Goal: Task Accomplishment & Management: Manage account settings

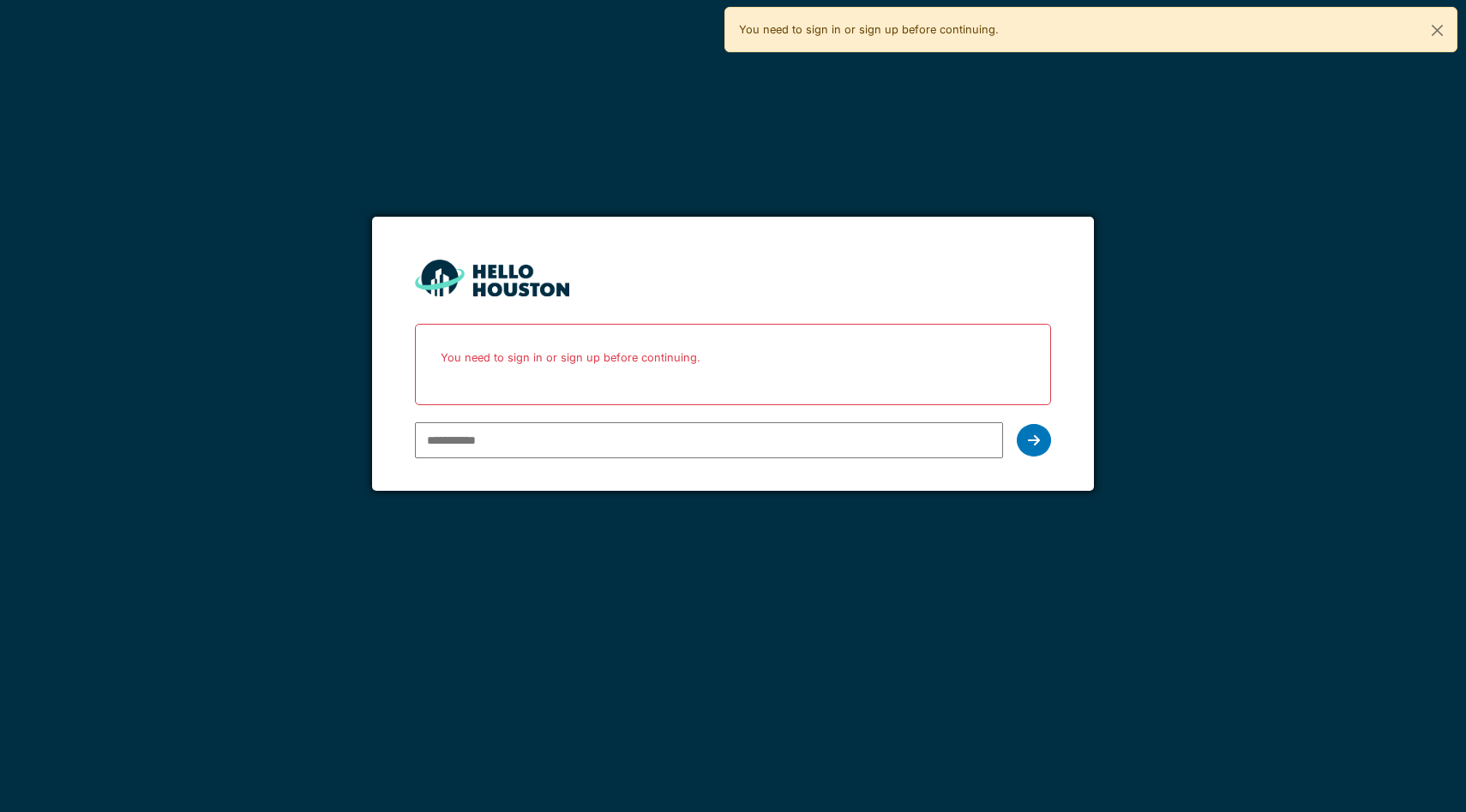
type input "**********"
click at [642, 436] on input "**********" at bounding box center [709, 440] width 588 height 36
click at [1033, 434] on icon at bounding box center [1033, 440] width 12 height 14
click at [1039, 446] on icon at bounding box center [1033, 440] width 12 height 14
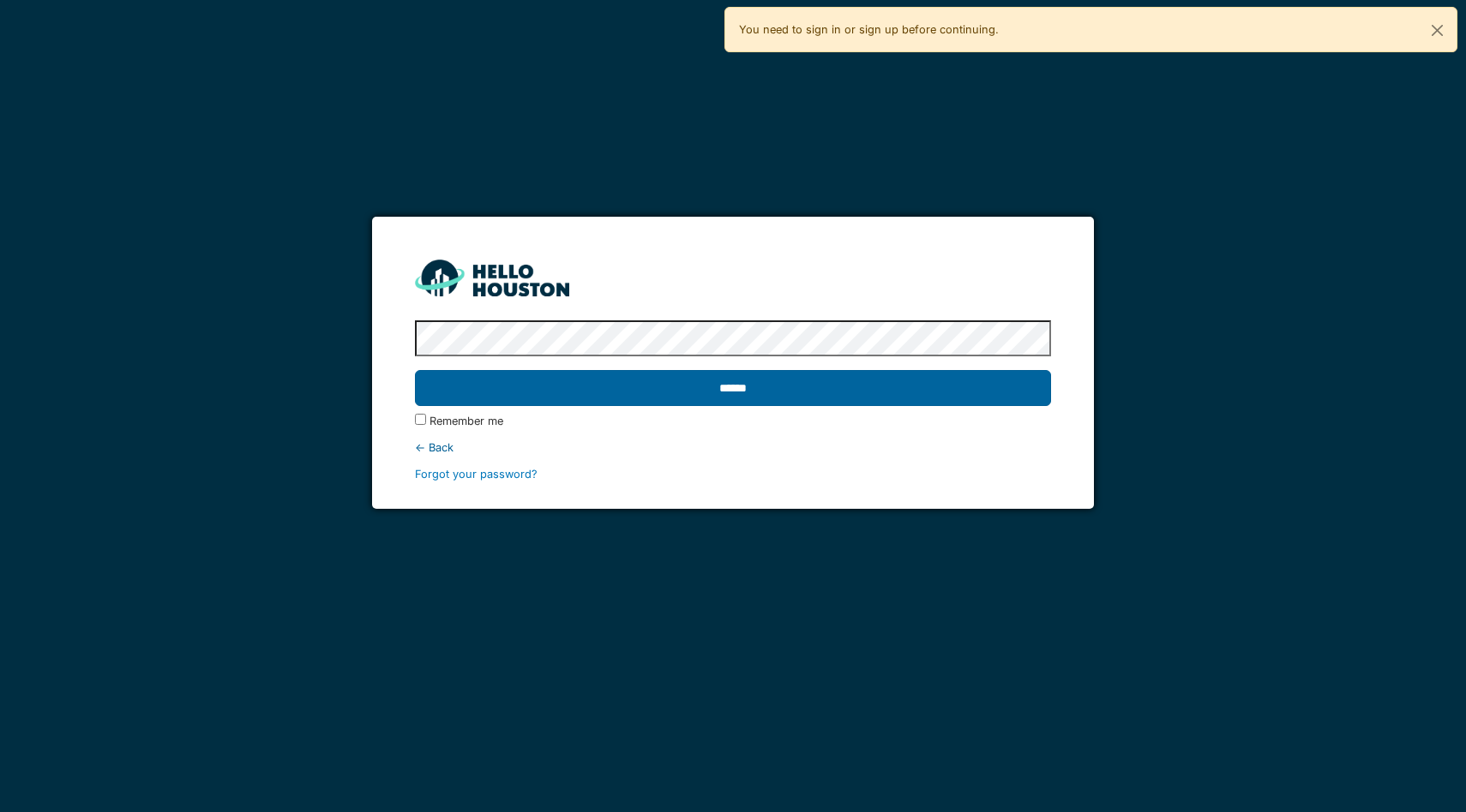
click at [649, 384] on input "******" at bounding box center [733, 387] width 636 height 36
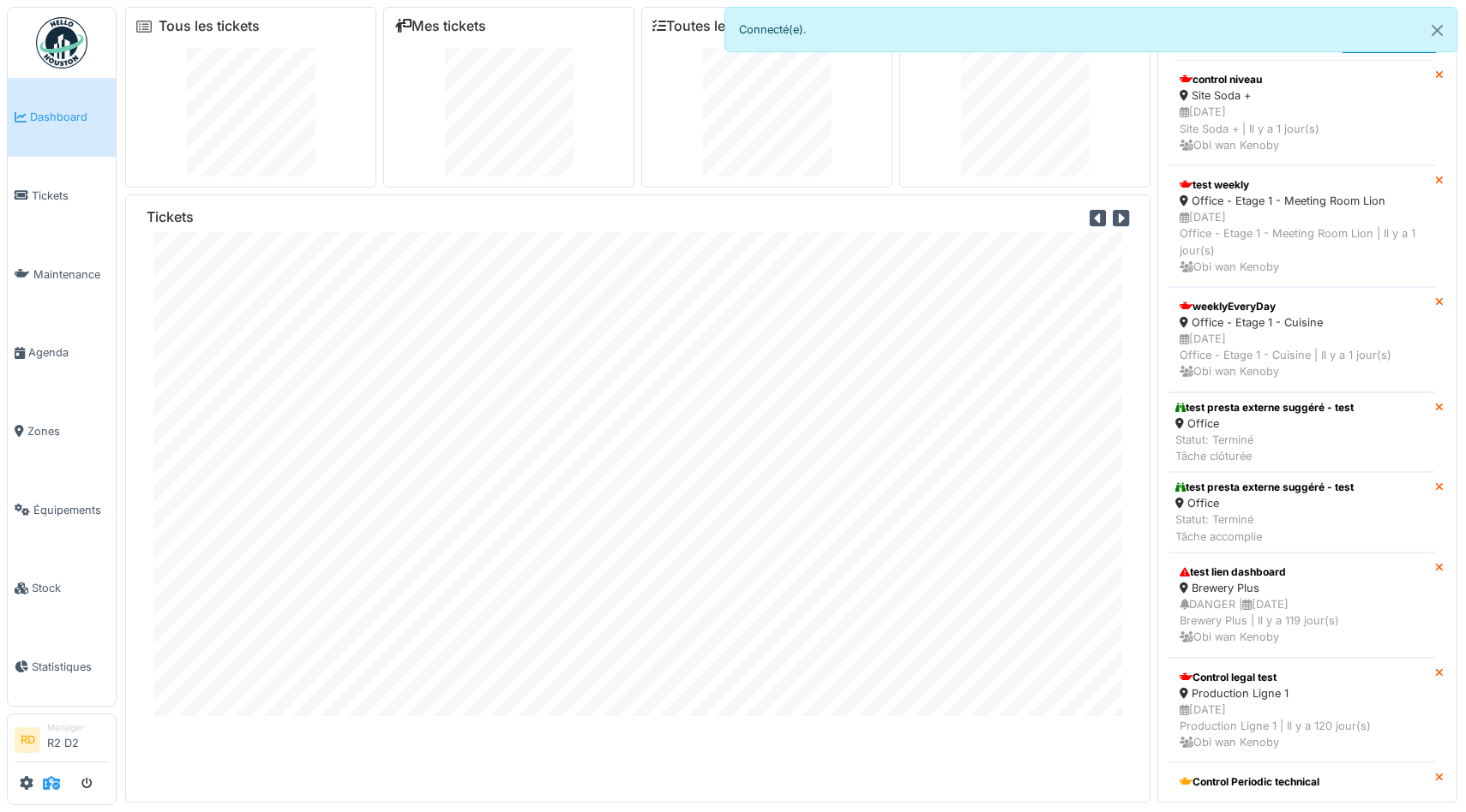
click at [48, 777] on icon at bounding box center [51, 783] width 17 height 14
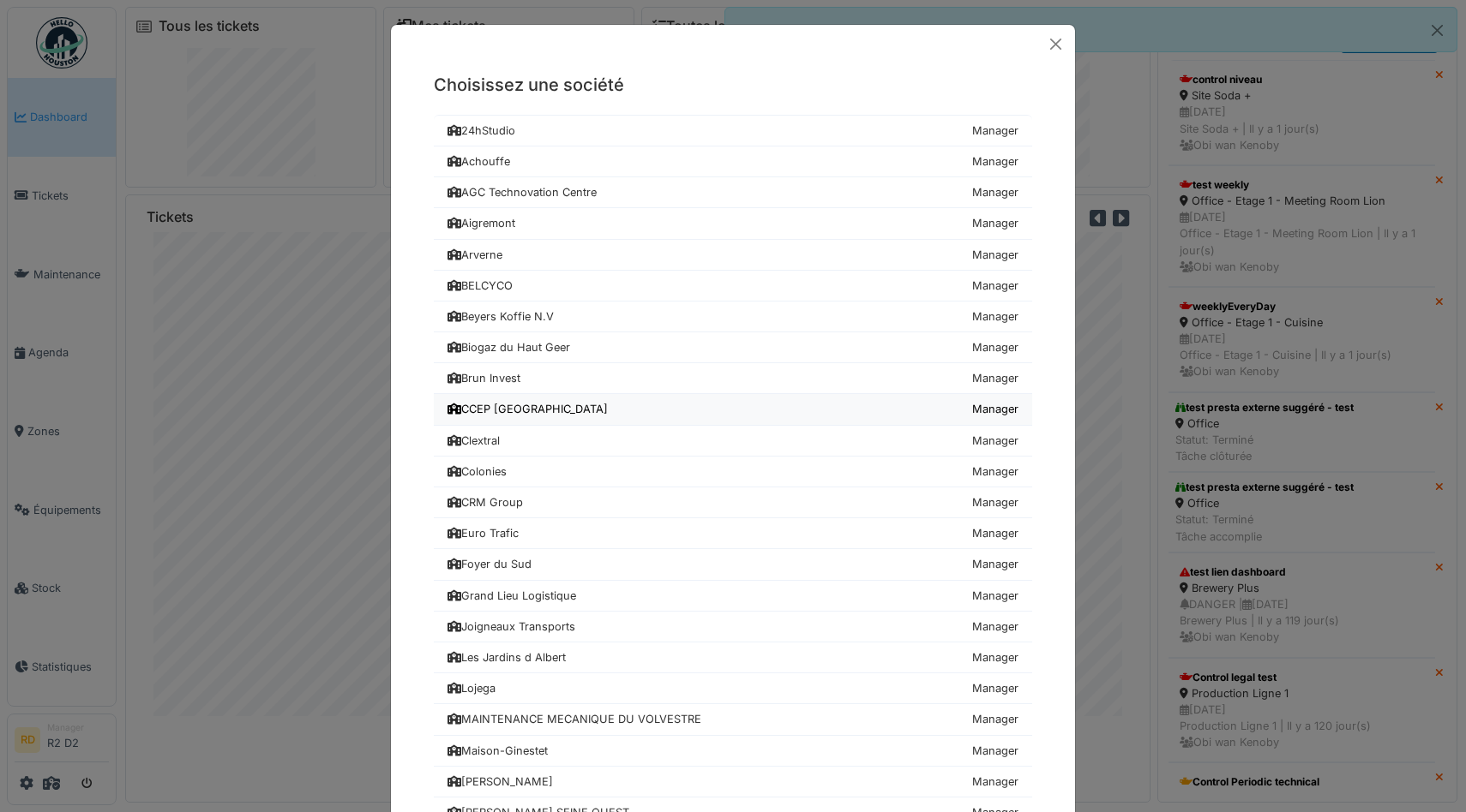
click at [494, 416] on div "CCEP [GEOGRAPHIC_DATA]" at bounding box center [528, 409] width 160 height 17
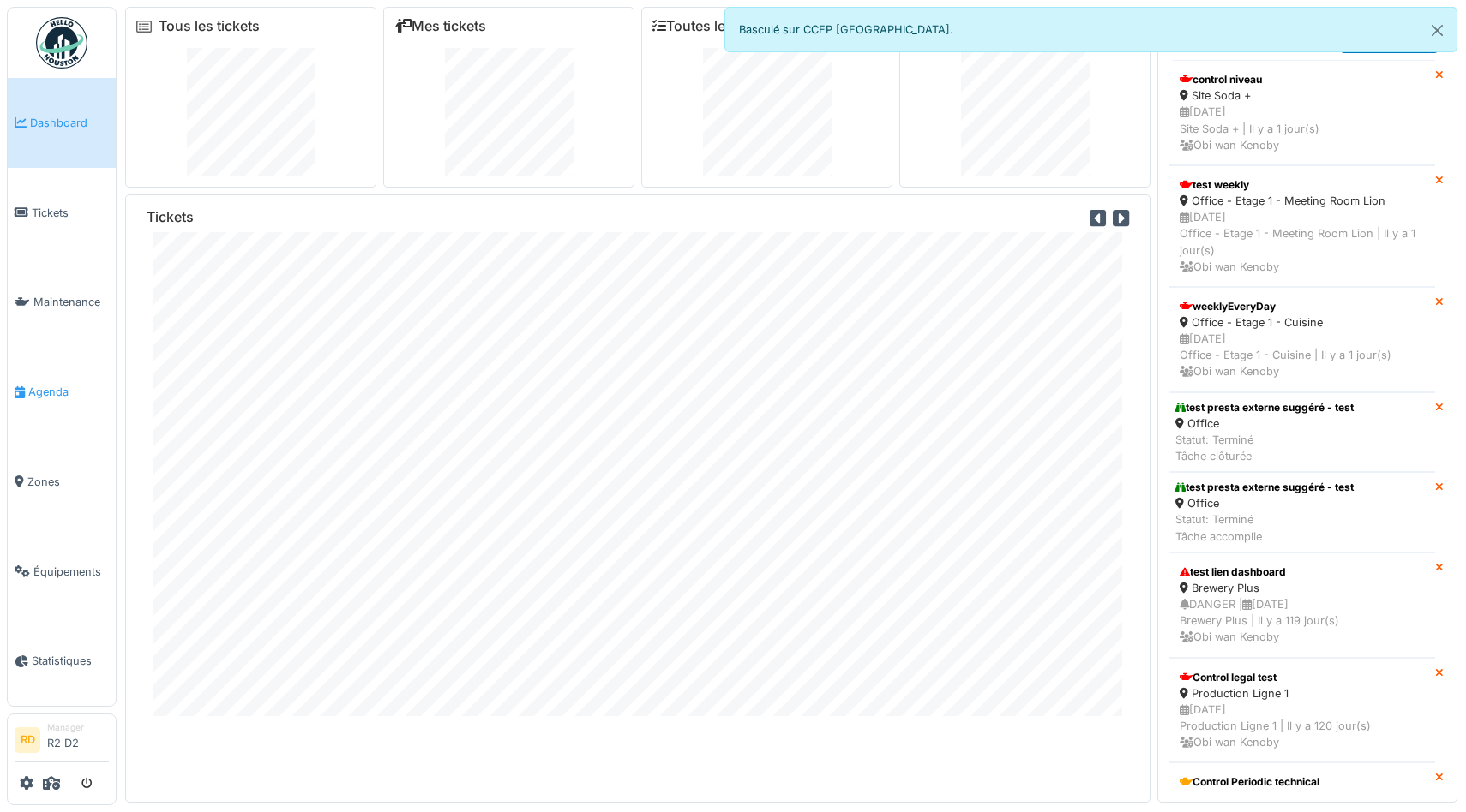
click at [34, 404] on link "Agenda" at bounding box center [62, 392] width 108 height 90
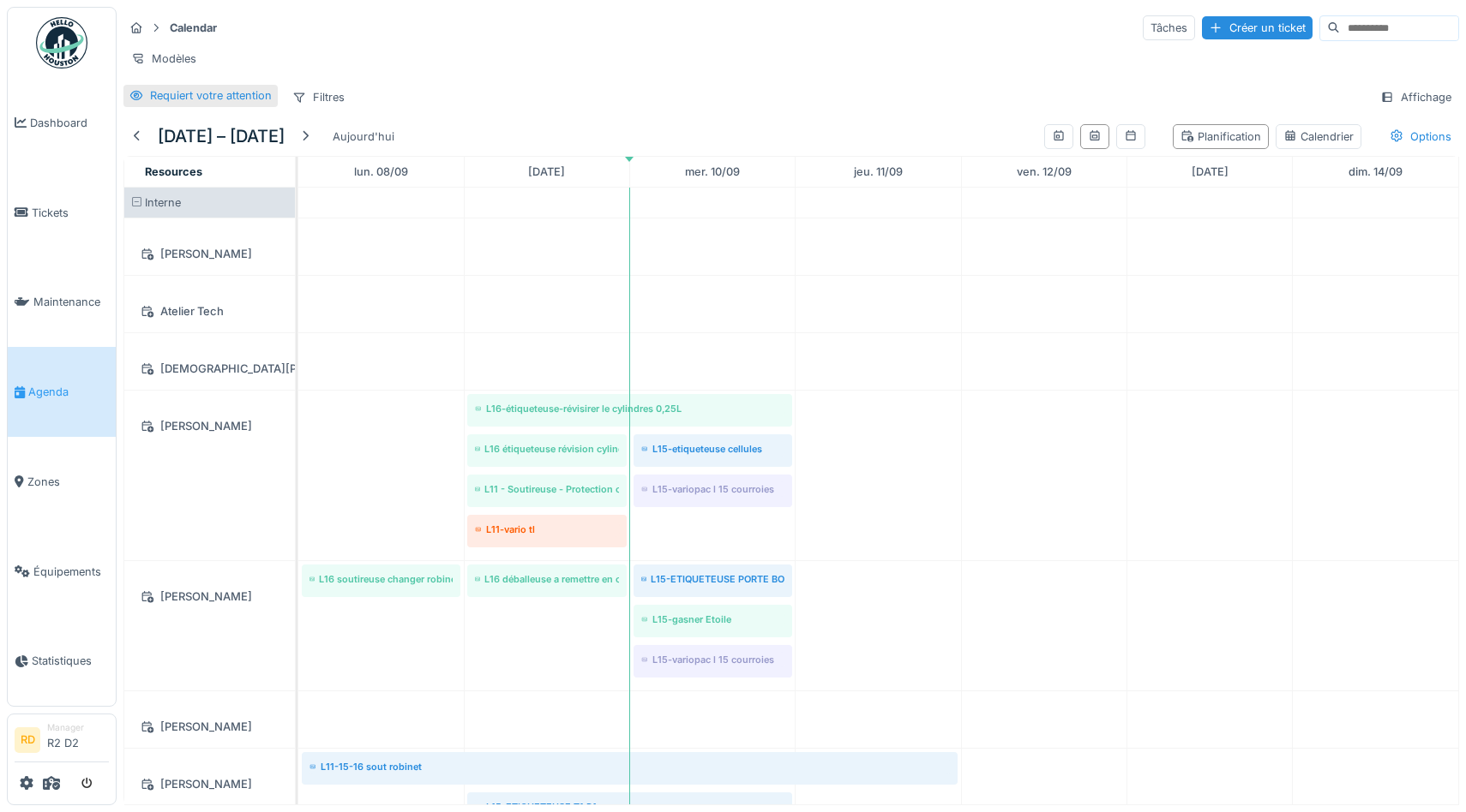
click at [229, 97] on div "Requiert votre attention" at bounding box center [211, 95] width 122 height 17
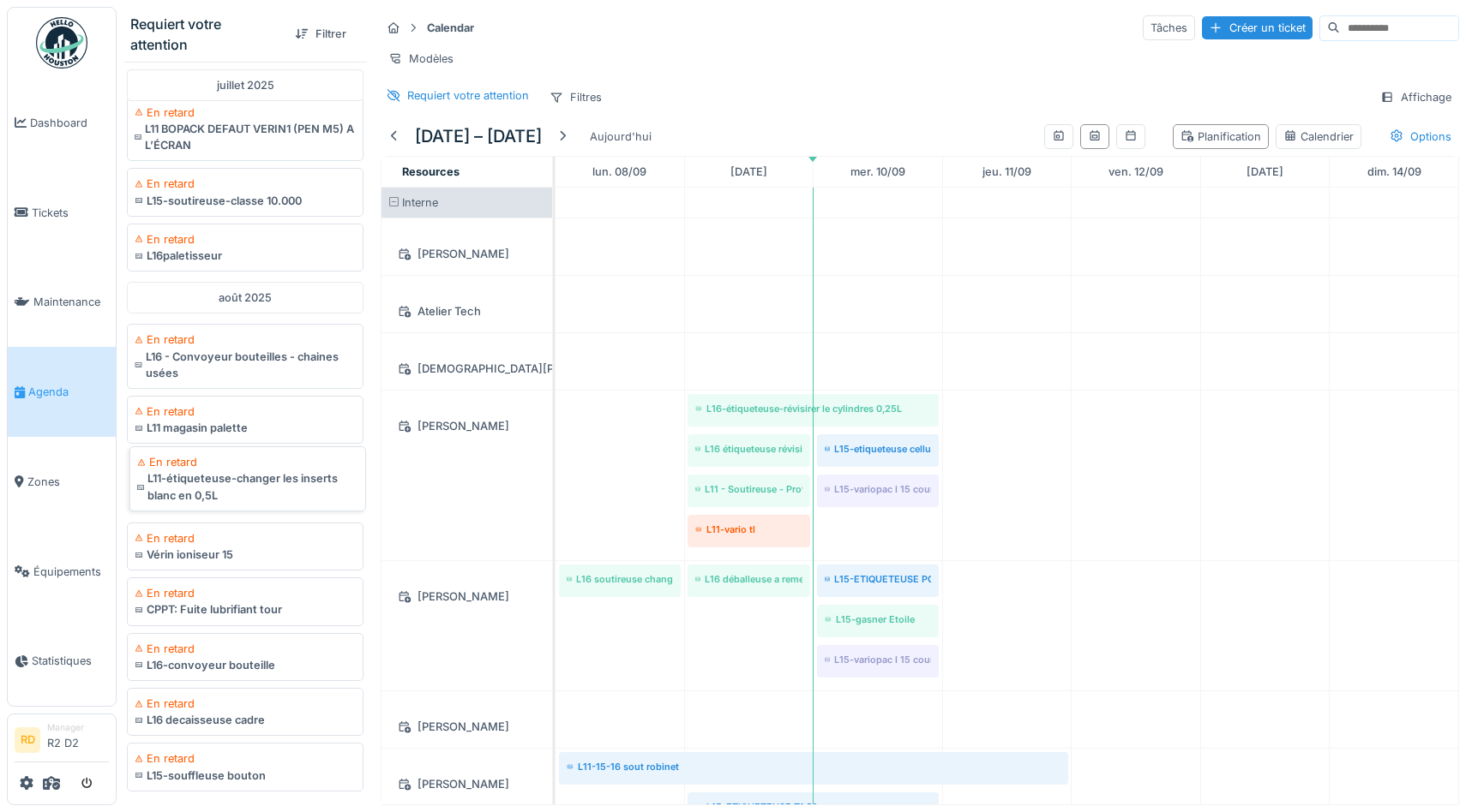
scroll to position [773, 0]
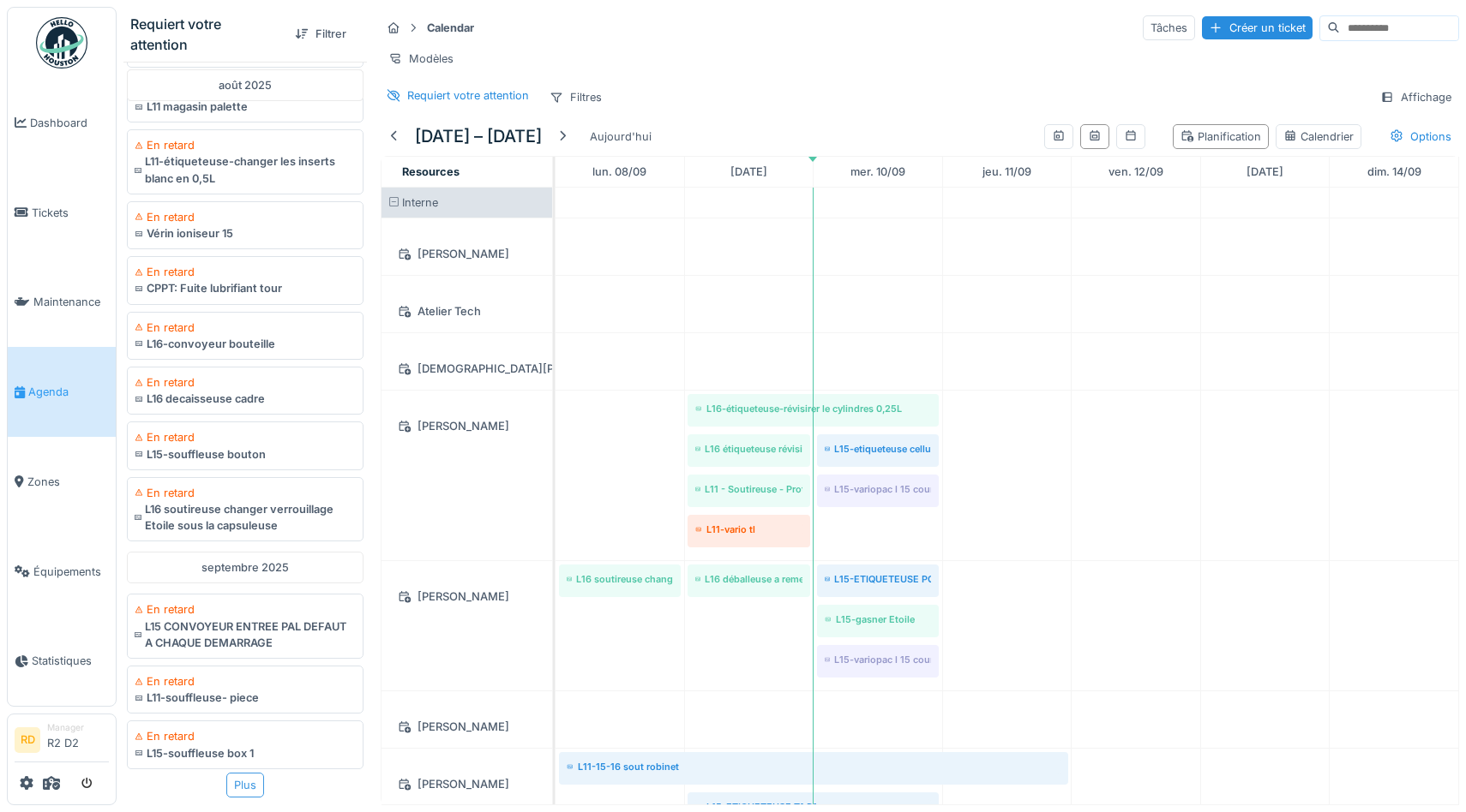
click at [236, 790] on div "Plus" at bounding box center [245, 785] width 37 height 25
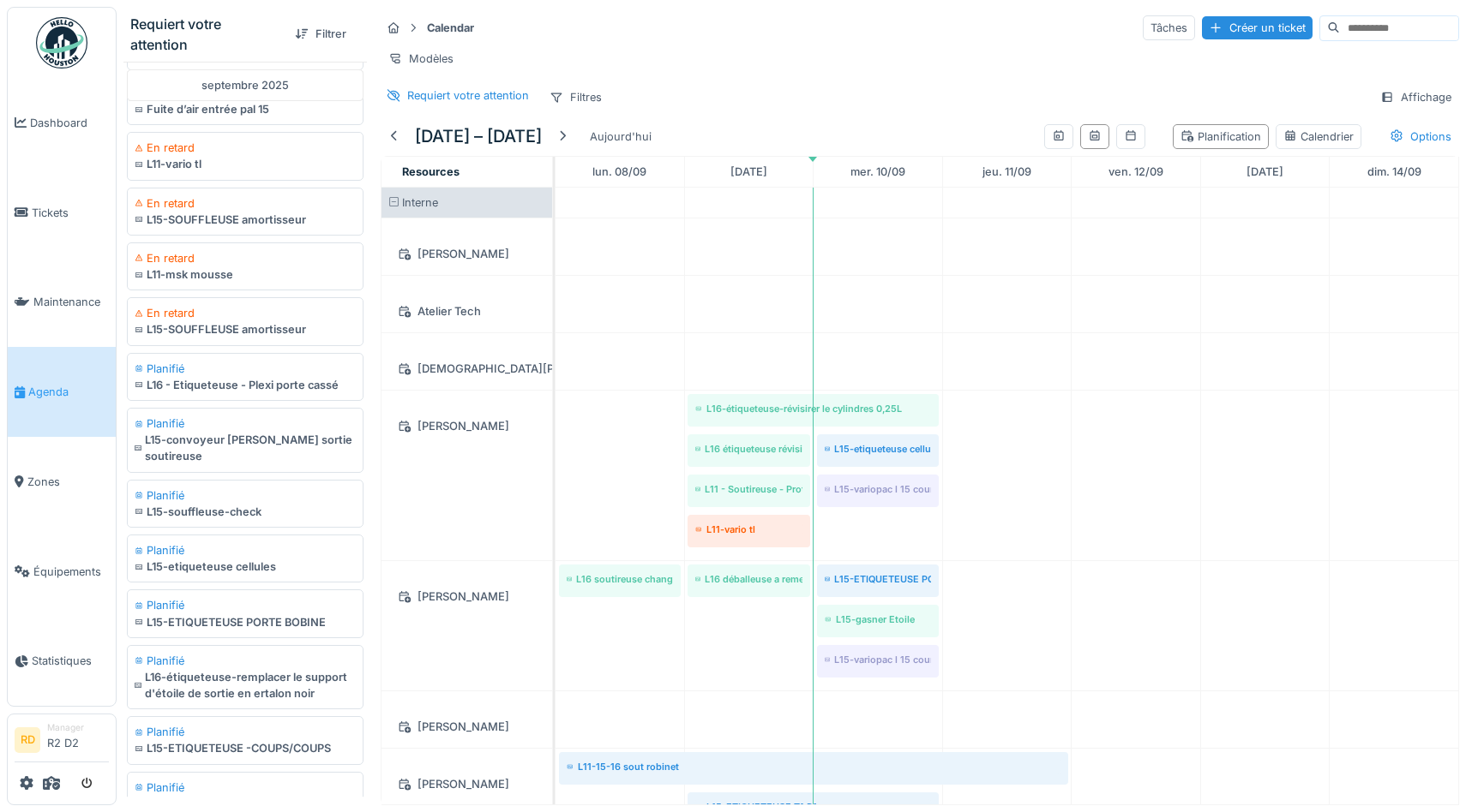
scroll to position [1958, 0]
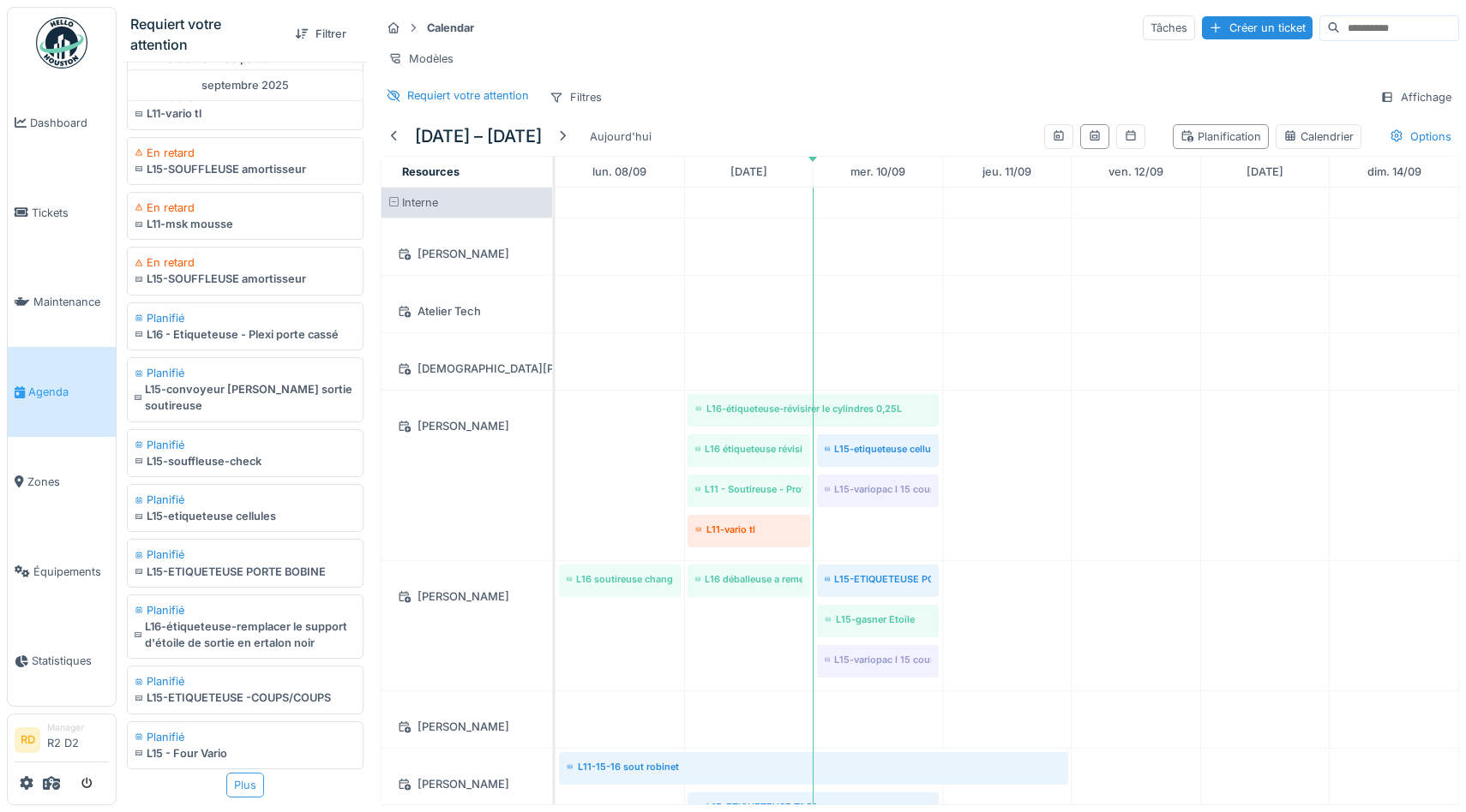
click at [247, 791] on div "Plus" at bounding box center [245, 785] width 37 height 25
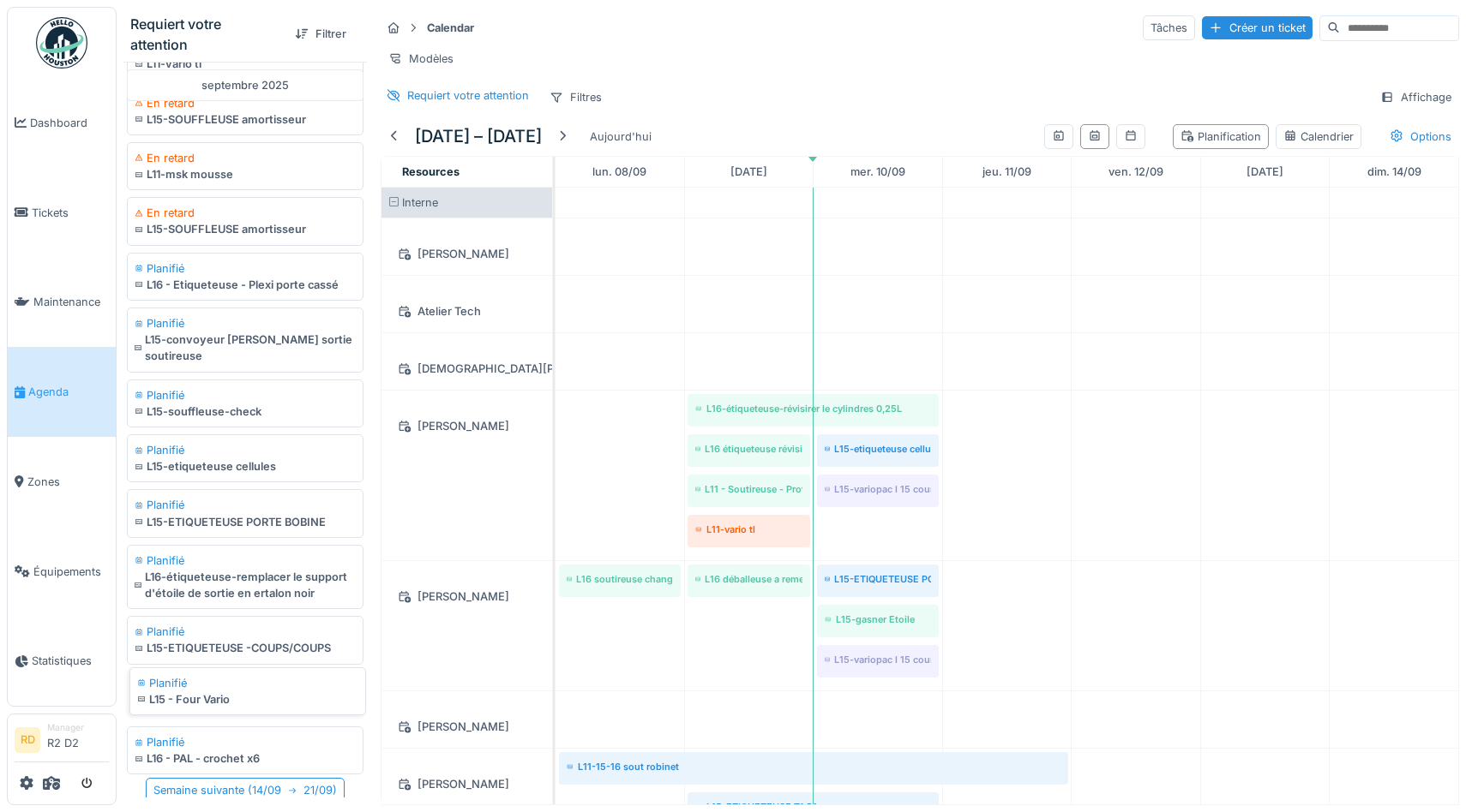
scroll to position [2014, 0]
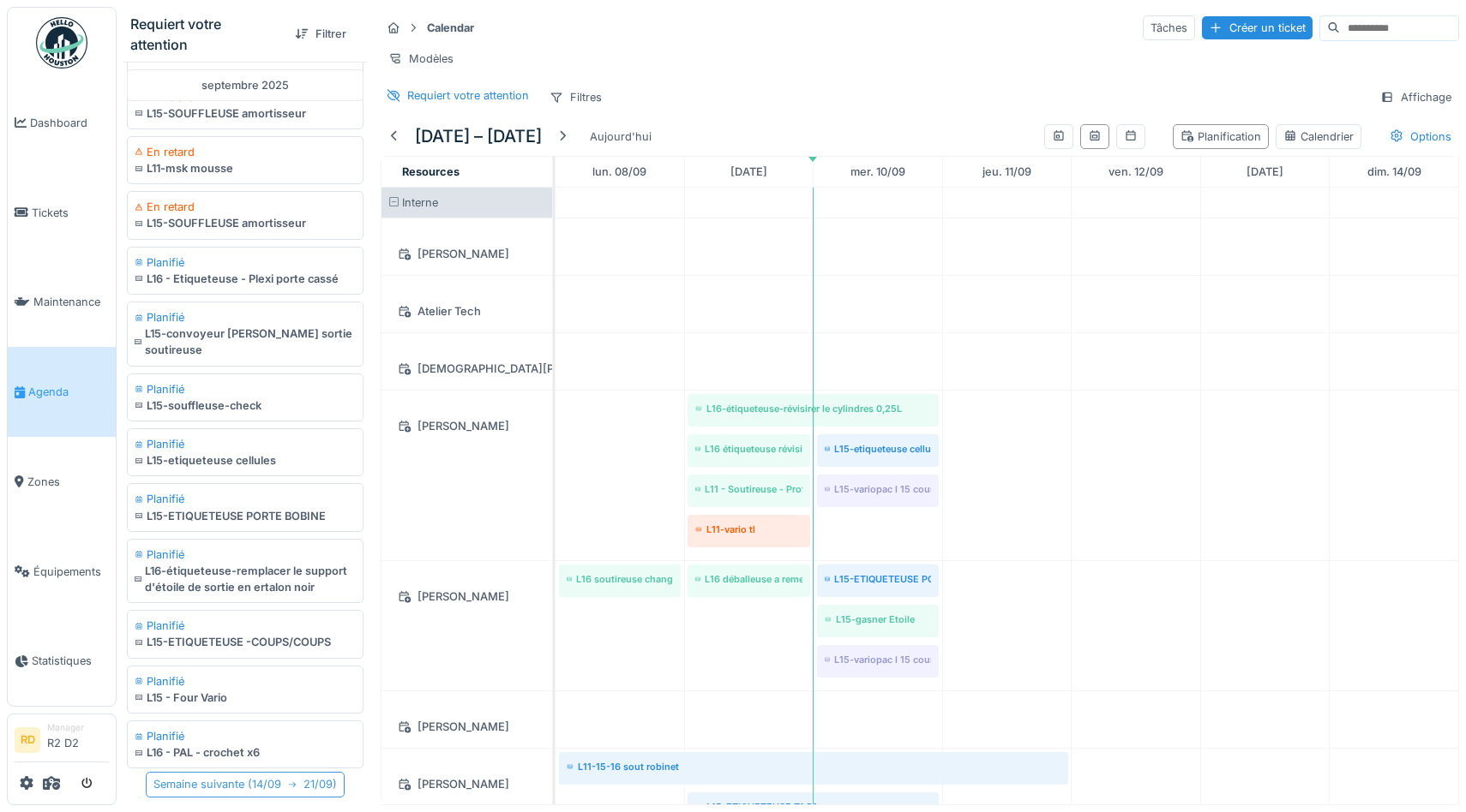
click at [275, 788] on div "Semaine suivante ( 14/09 21/09 )" at bounding box center [245, 784] width 198 height 25
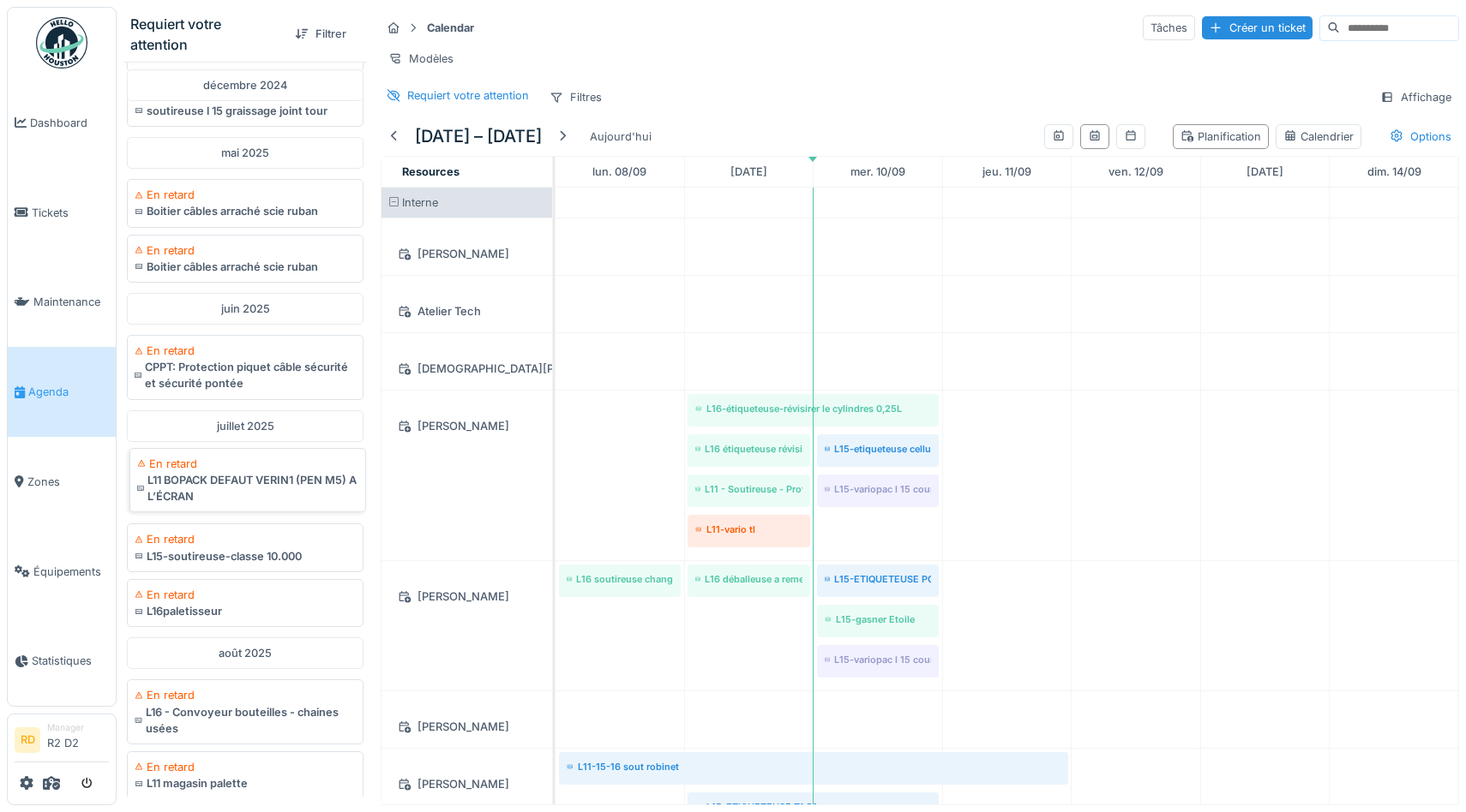
scroll to position [0, 0]
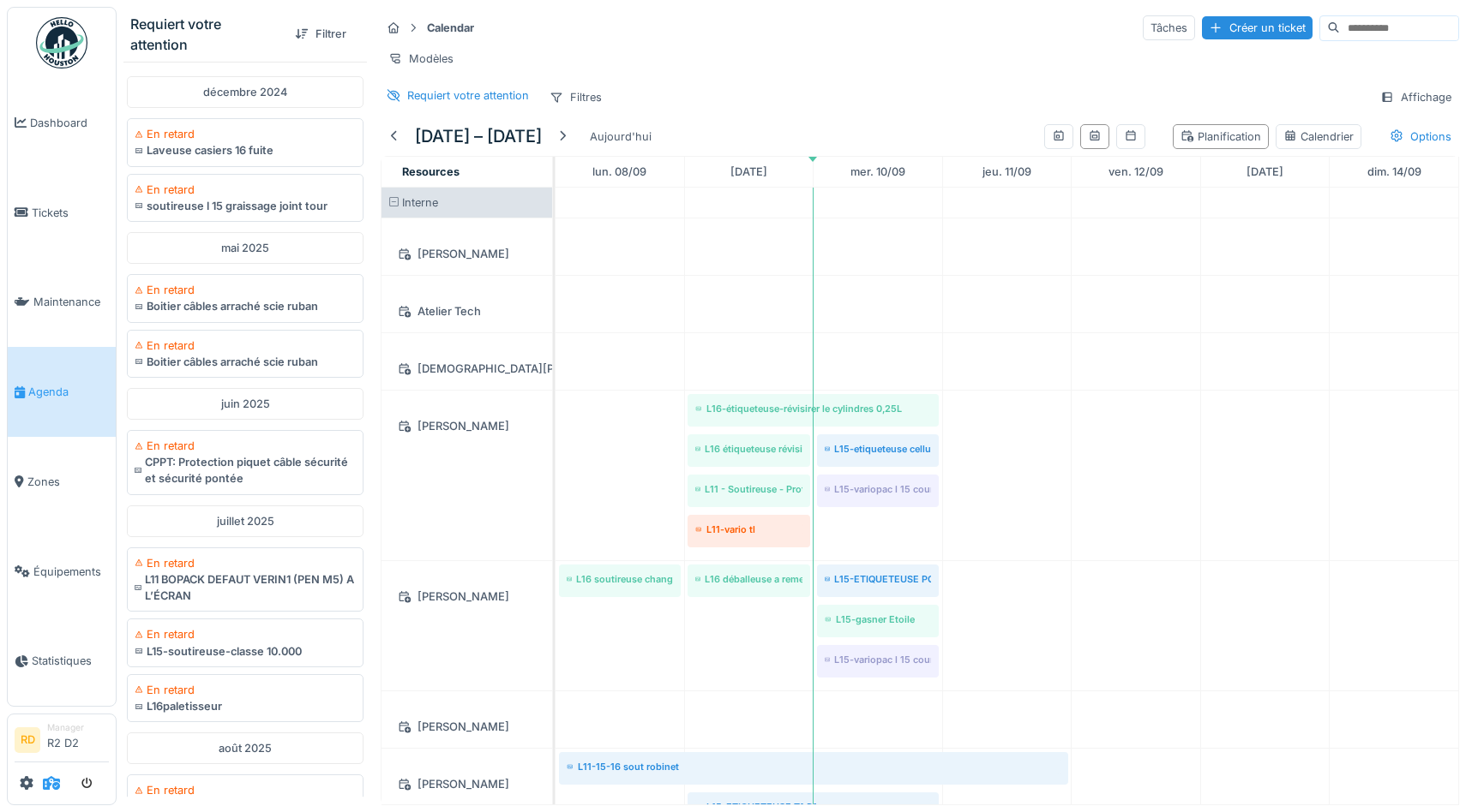
click at [54, 778] on icon at bounding box center [51, 783] width 17 height 14
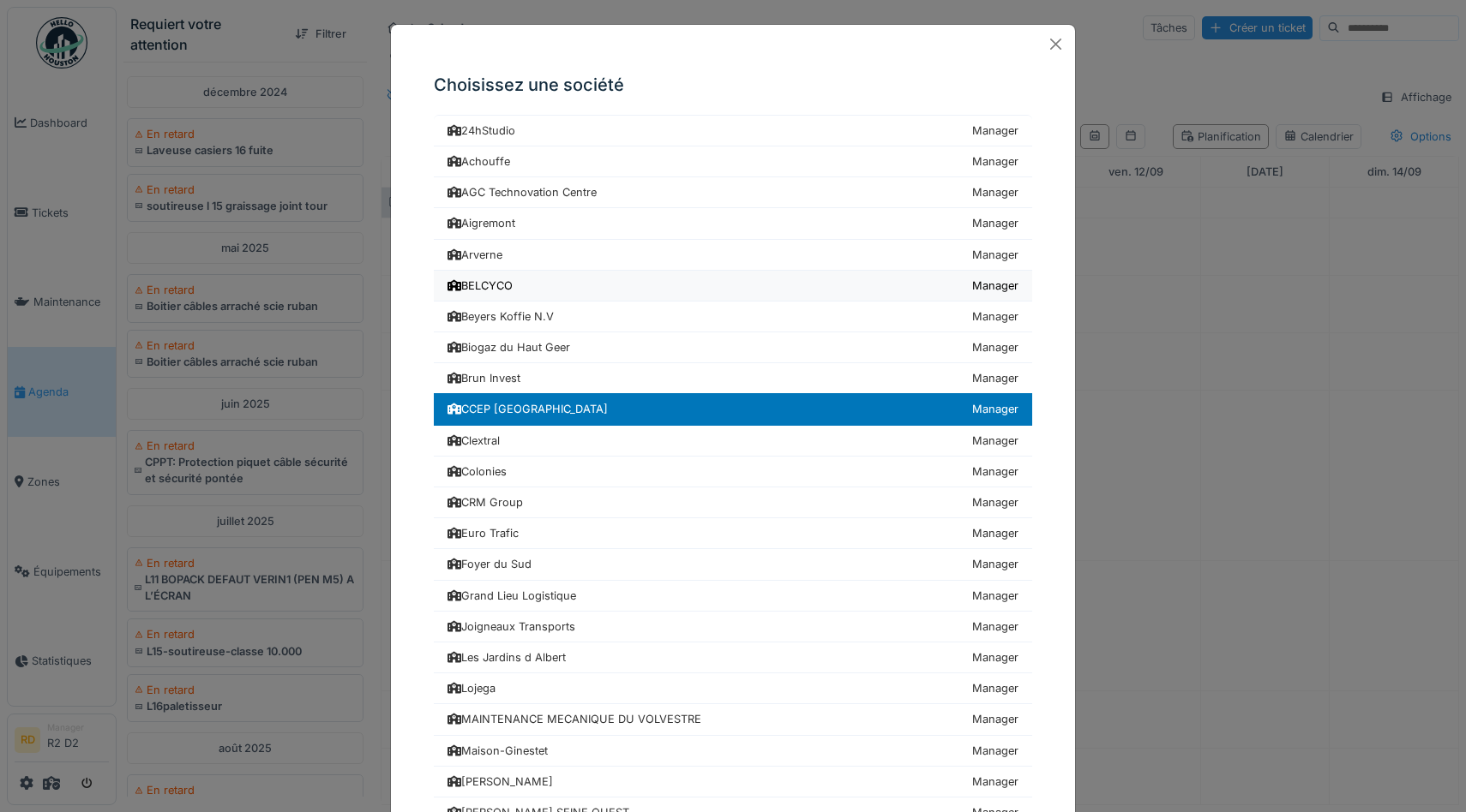
click at [629, 283] on link "BELCYCO Manager" at bounding box center [732, 285] width 598 height 30
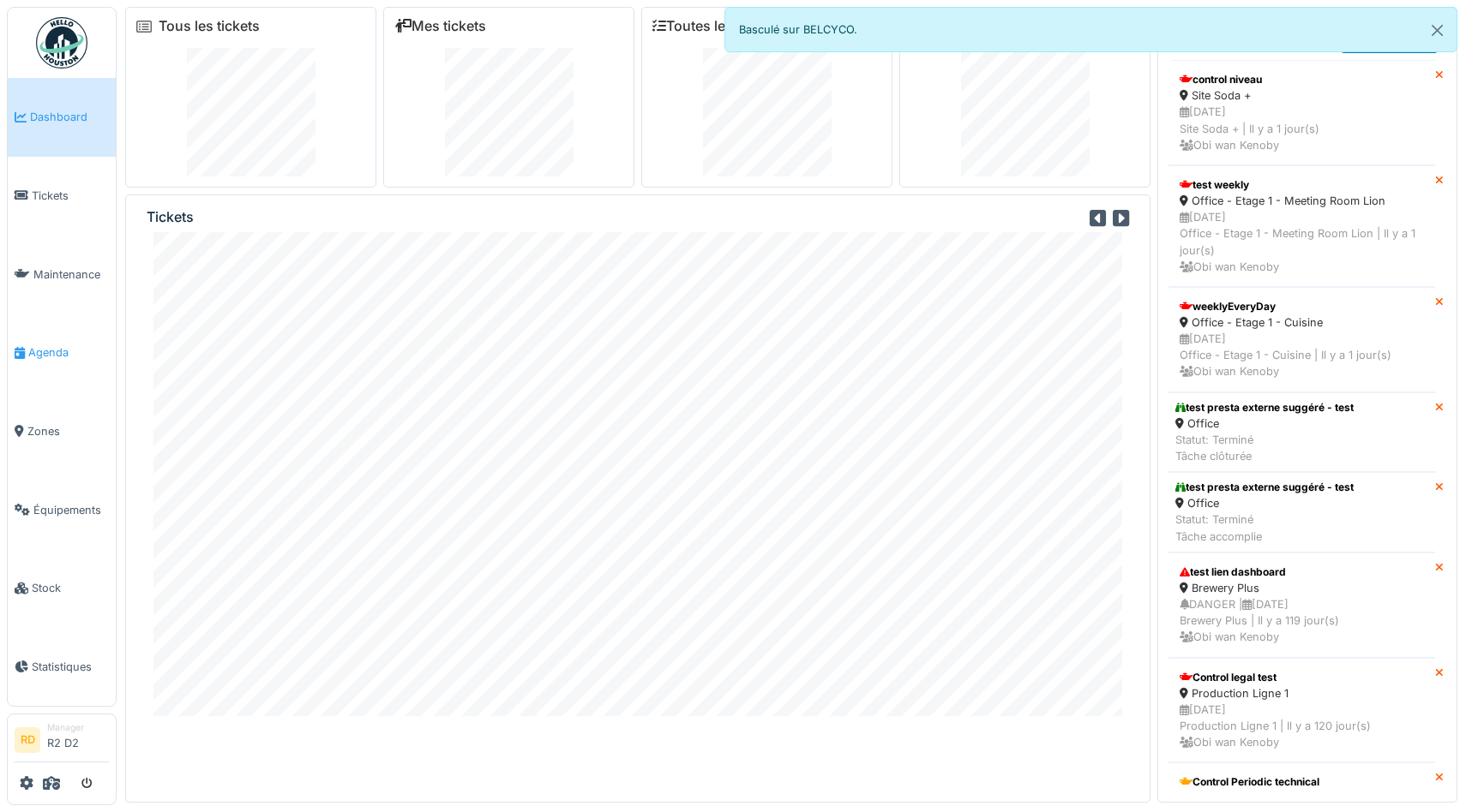
click at [50, 352] on span "Agenda" at bounding box center [68, 352] width 81 height 17
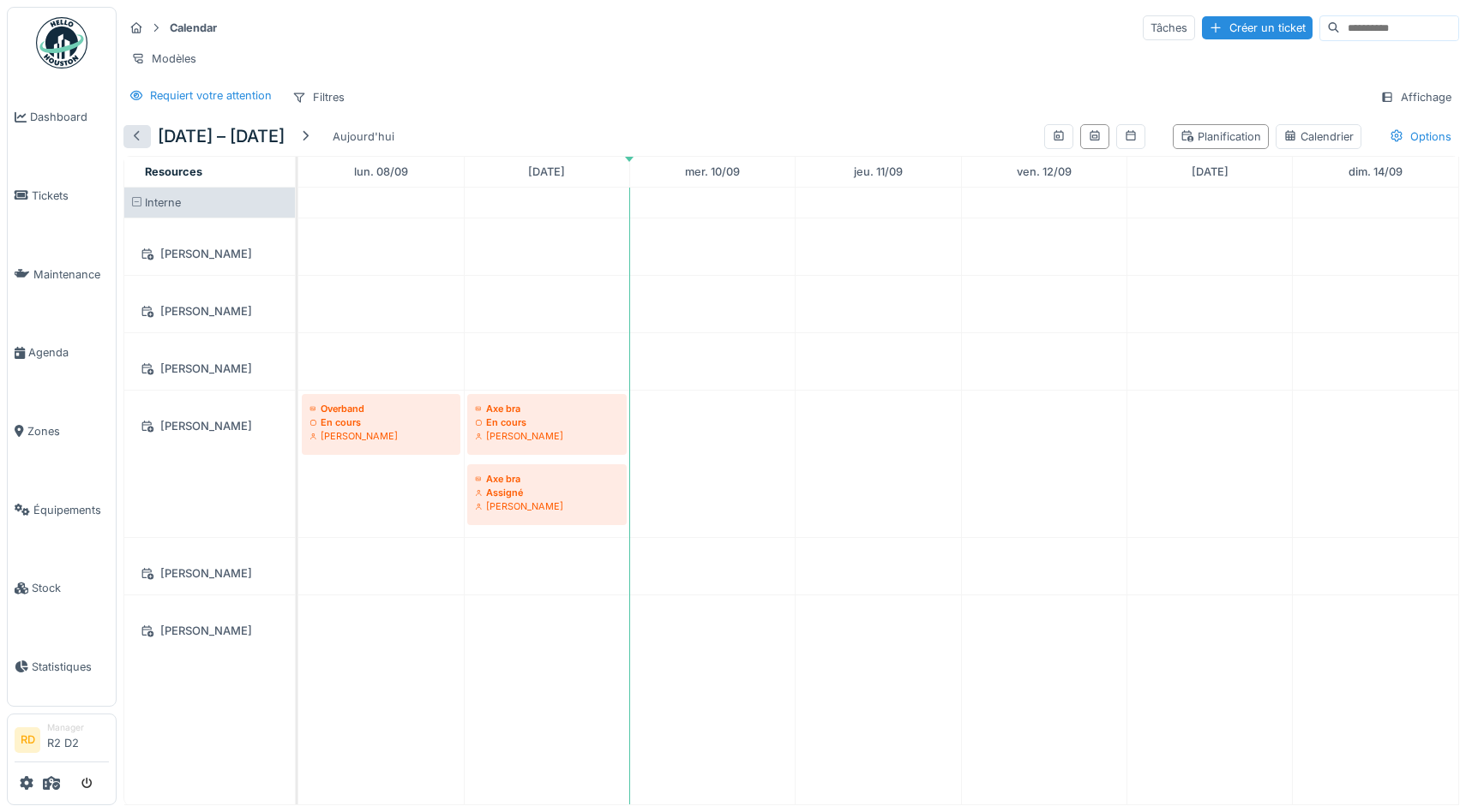
click at [137, 134] on div at bounding box center [138, 137] width 14 height 17
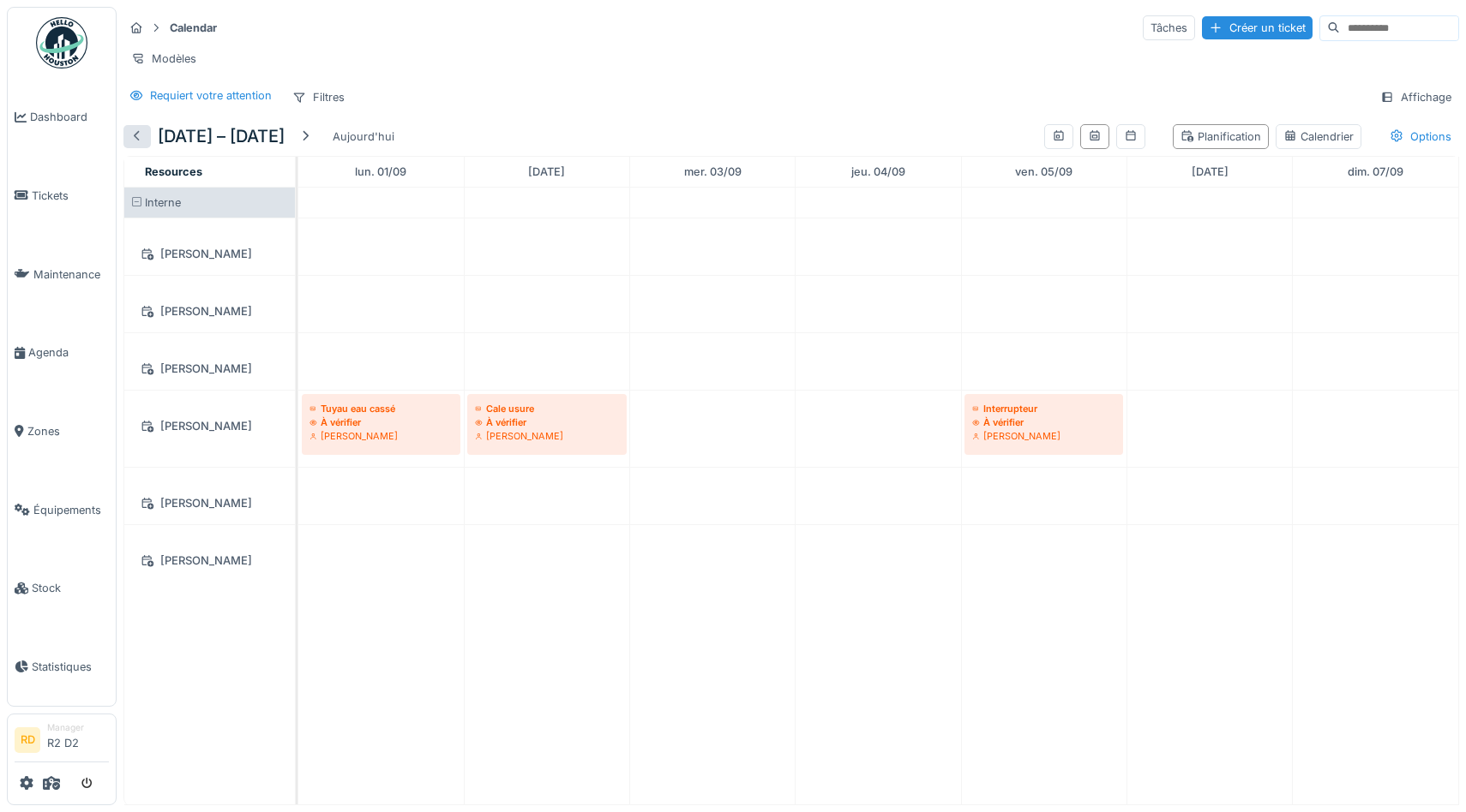
click at [137, 134] on div at bounding box center [138, 137] width 14 height 17
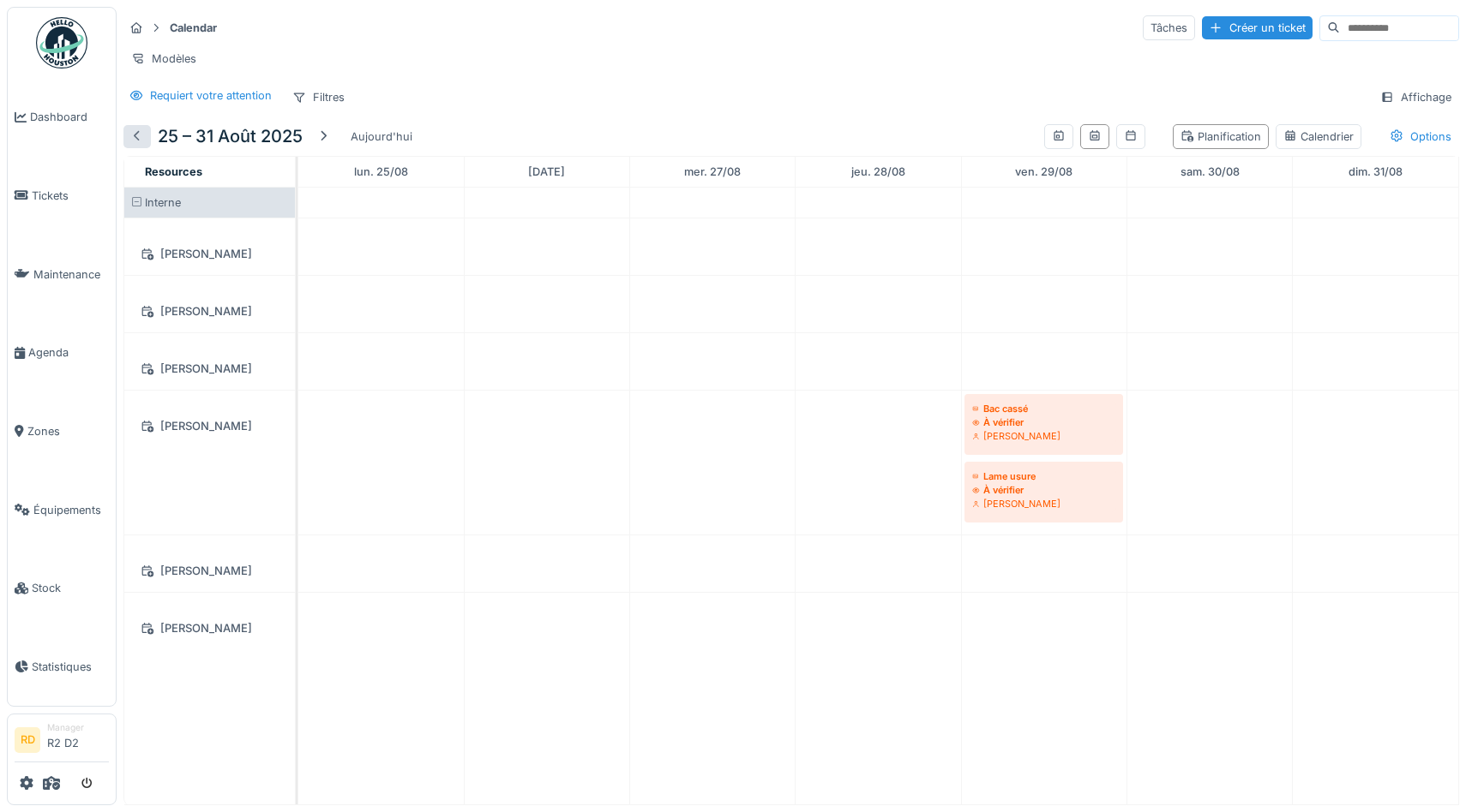
click at [137, 134] on div at bounding box center [138, 137] width 14 height 17
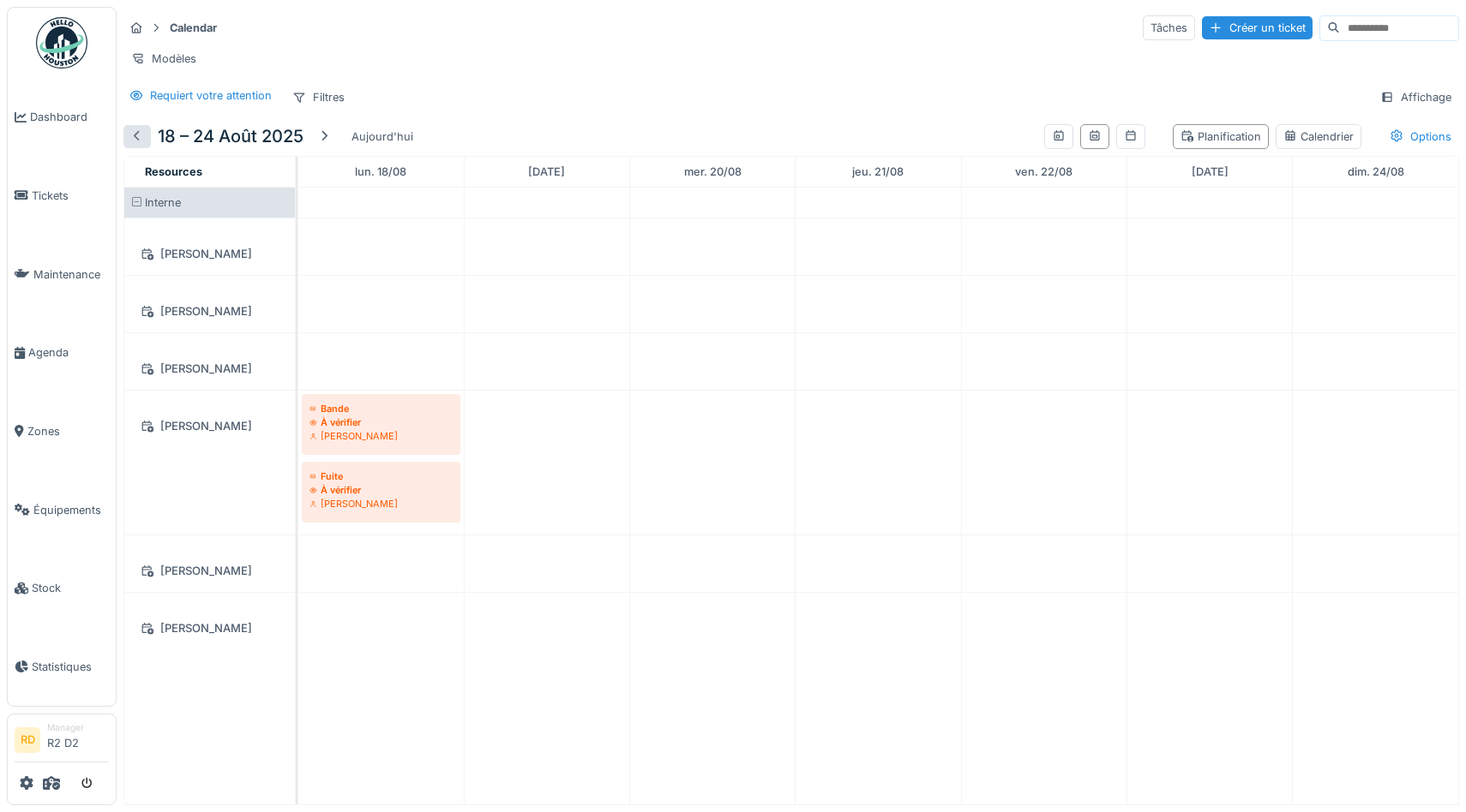
click at [137, 134] on div at bounding box center [138, 137] width 14 height 17
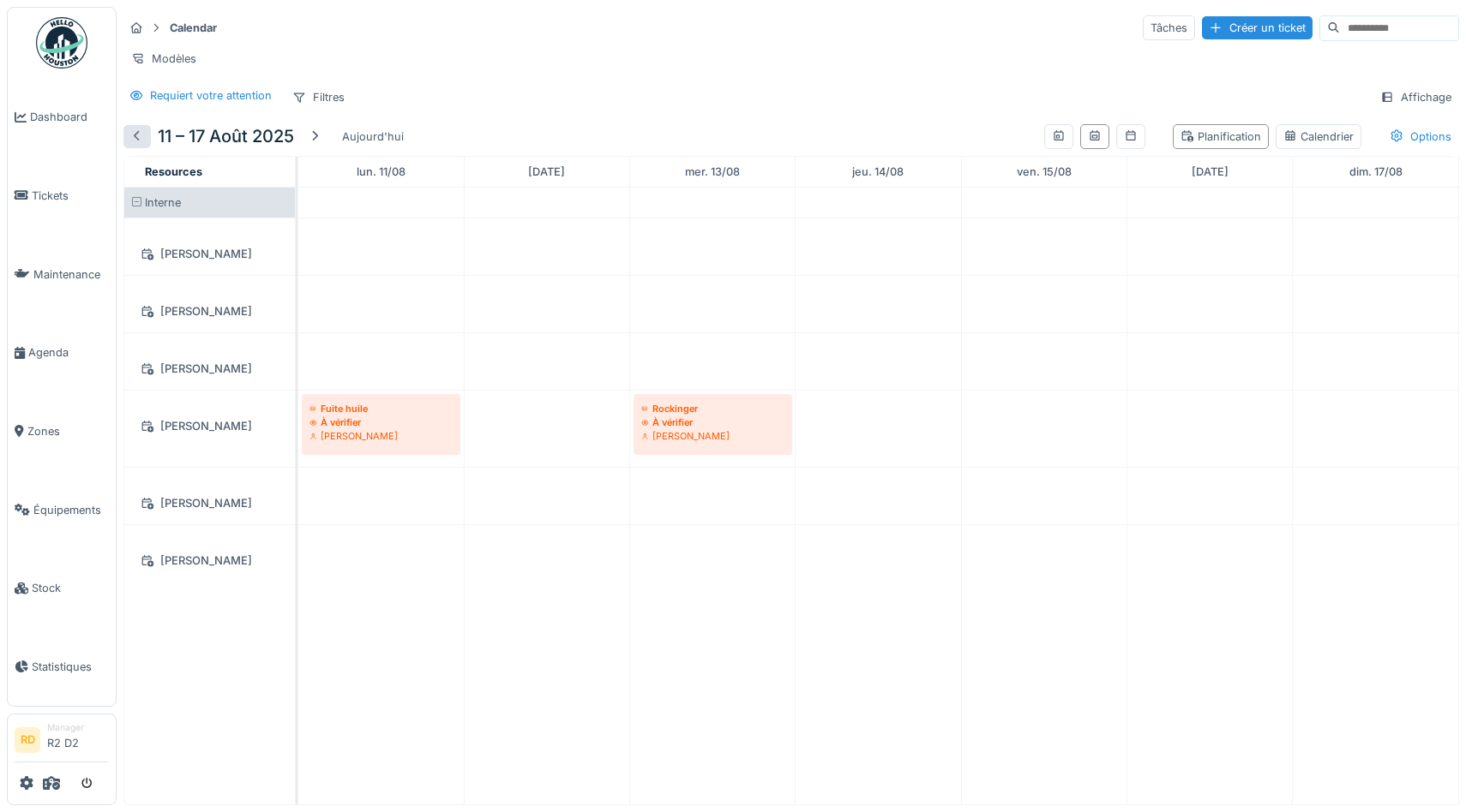
click at [137, 134] on div at bounding box center [138, 137] width 14 height 17
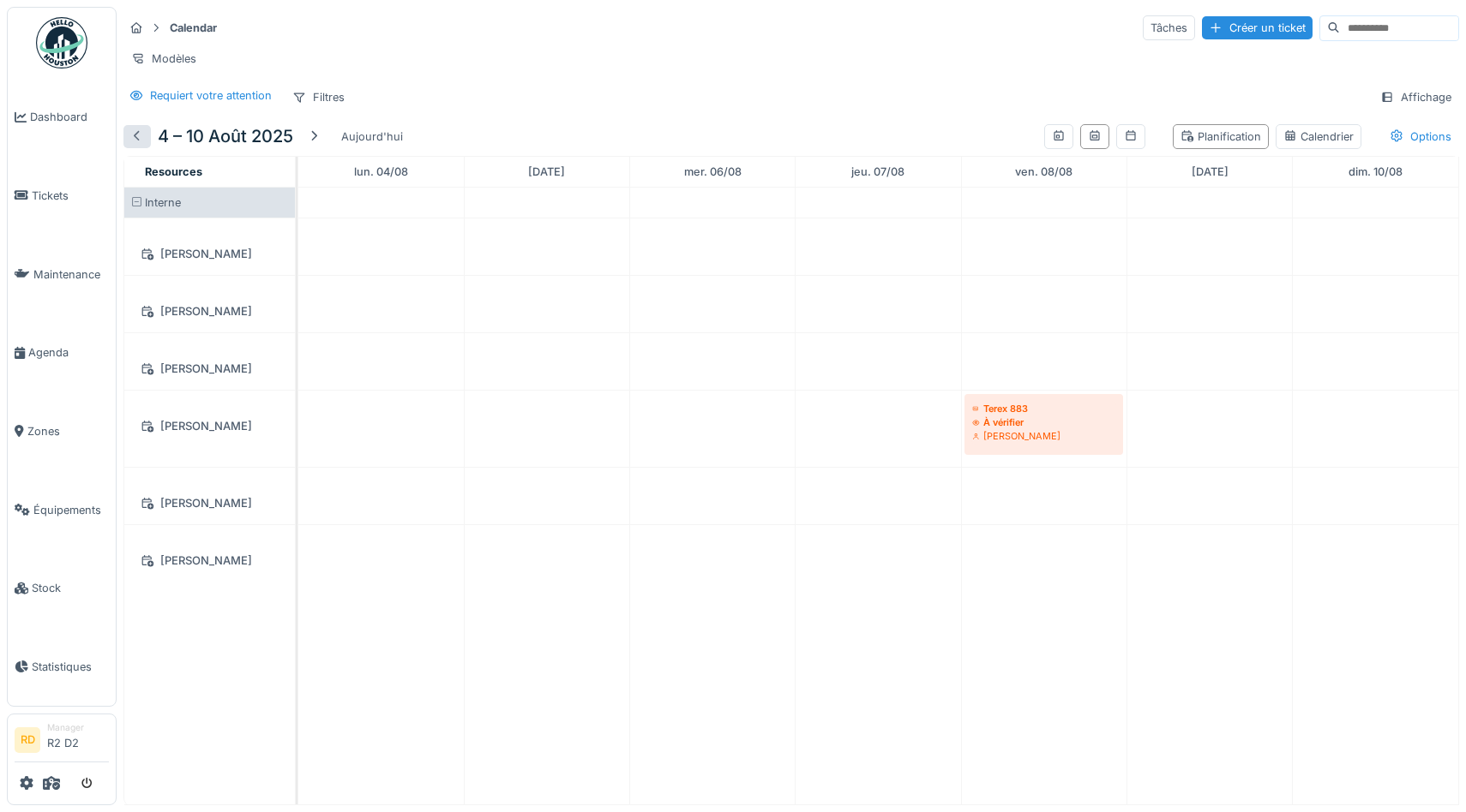
click at [137, 134] on div at bounding box center [138, 137] width 14 height 17
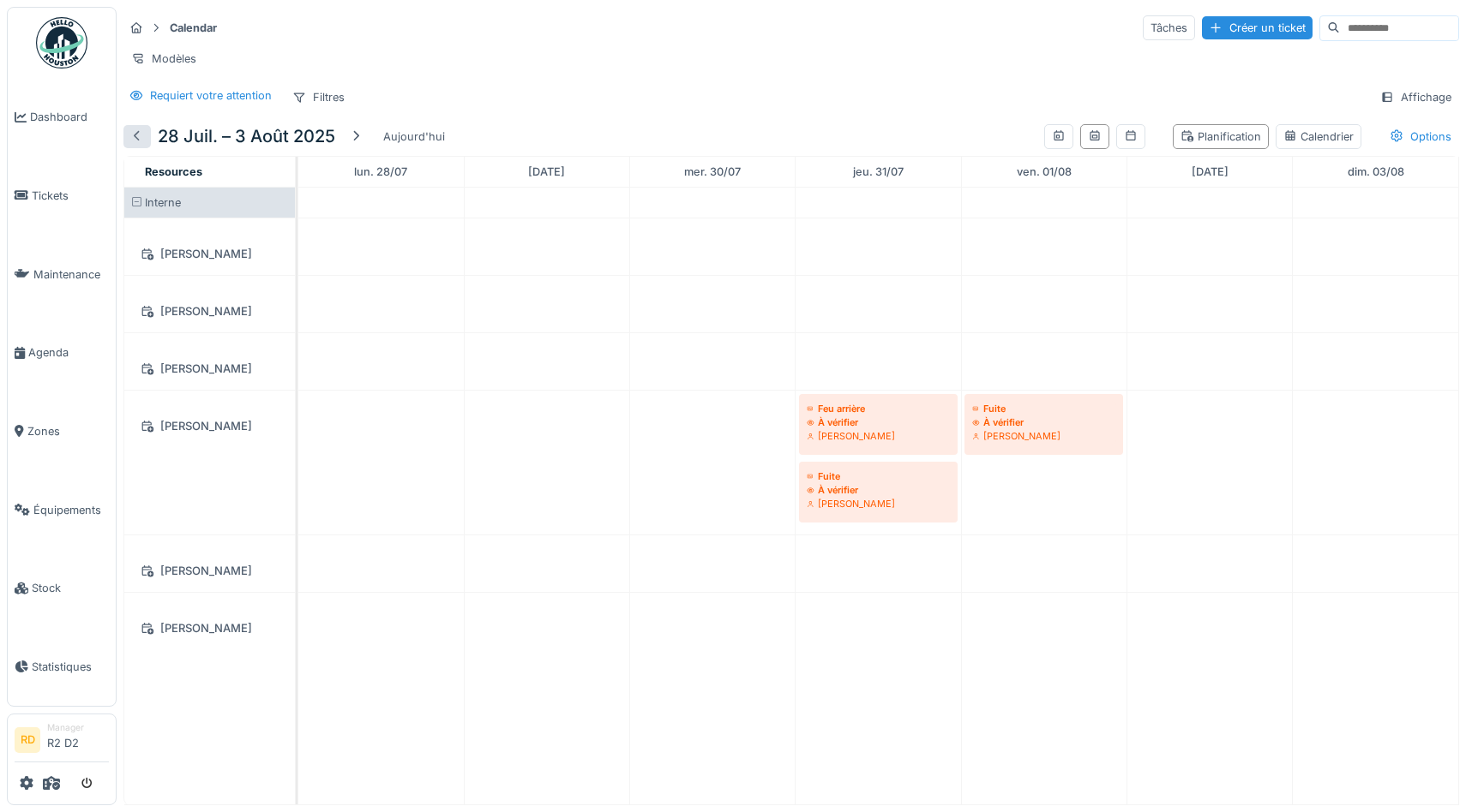
click at [137, 134] on div at bounding box center [138, 137] width 14 height 17
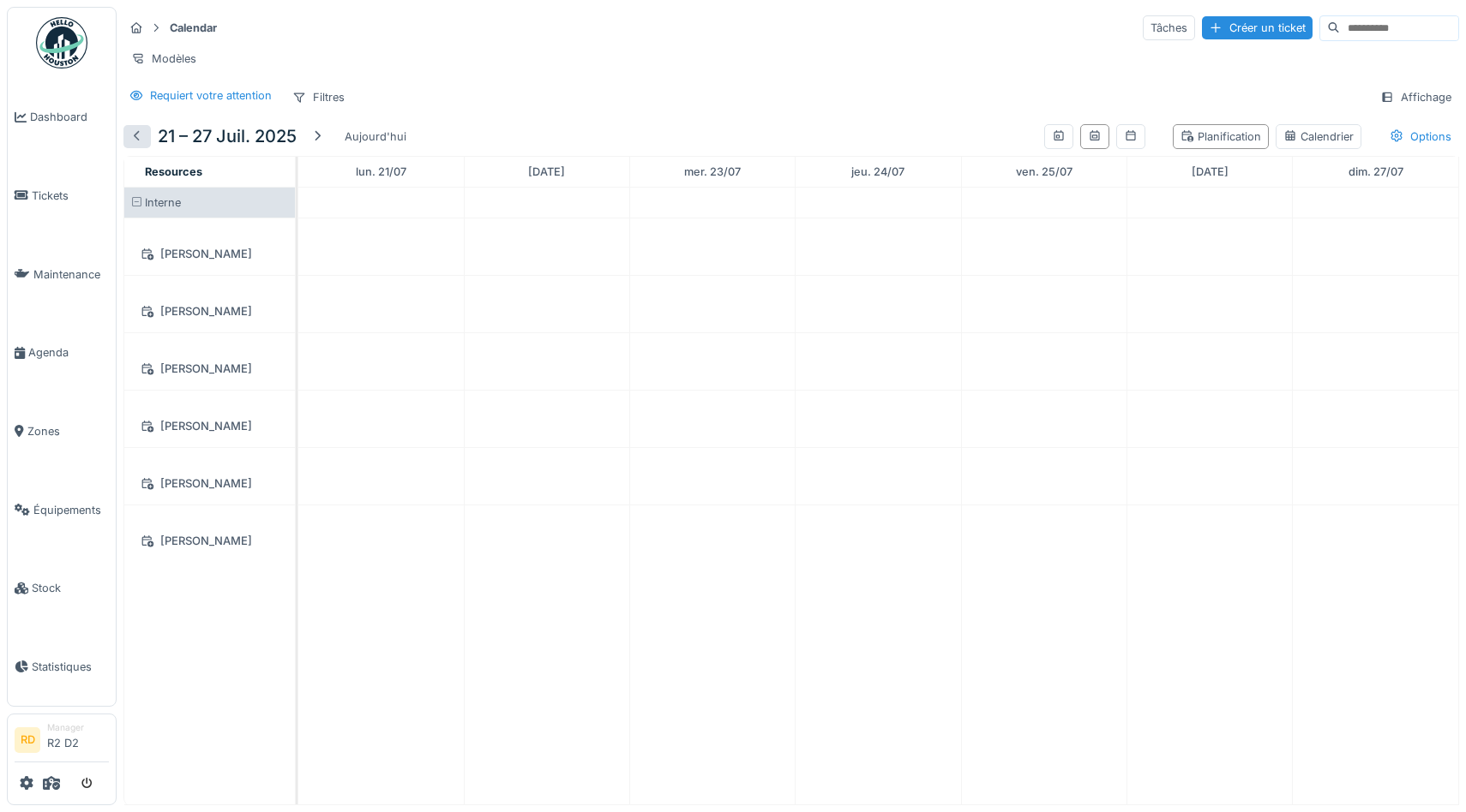
click at [137, 134] on div at bounding box center [138, 137] width 14 height 17
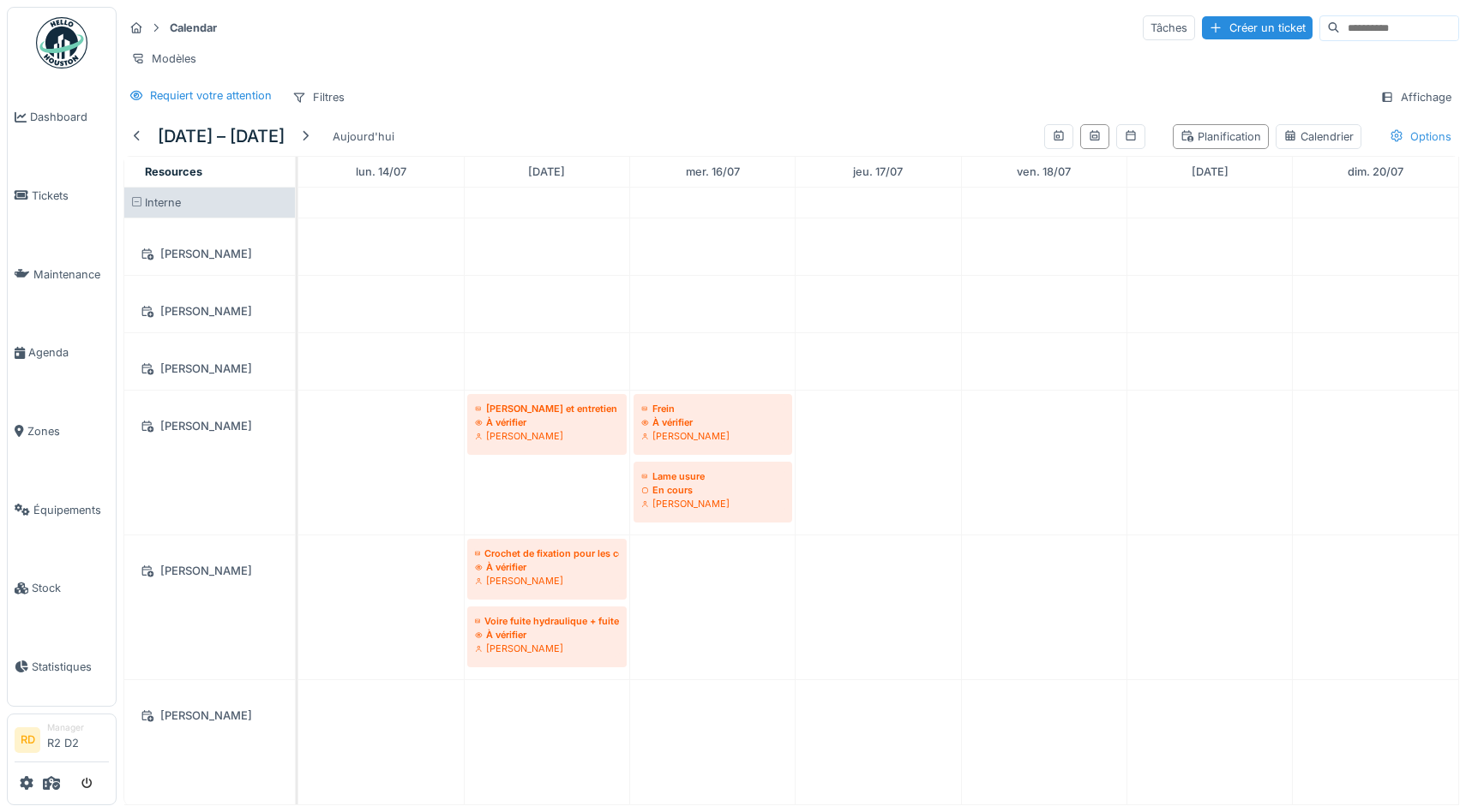
click at [1421, 136] on div "Options" at bounding box center [1420, 137] width 77 height 25
click at [1335, 229] on div "Afficher les tickets récurrents" at bounding box center [1354, 227] width 189 height 21
click at [312, 137] on div at bounding box center [306, 137] width 14 height 17
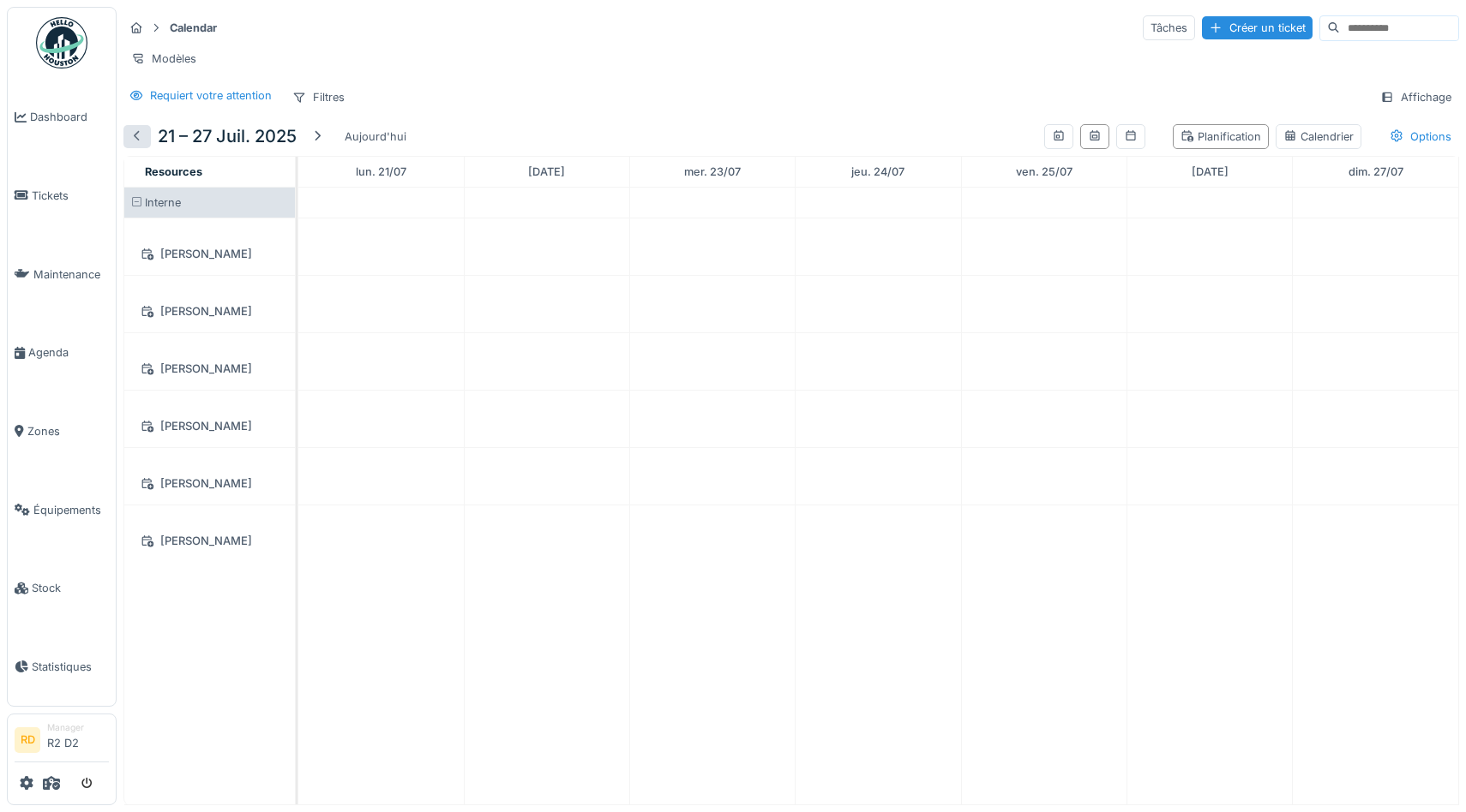
click at [139, 137] on div at bounding box center [138, 137] width 14 height 17
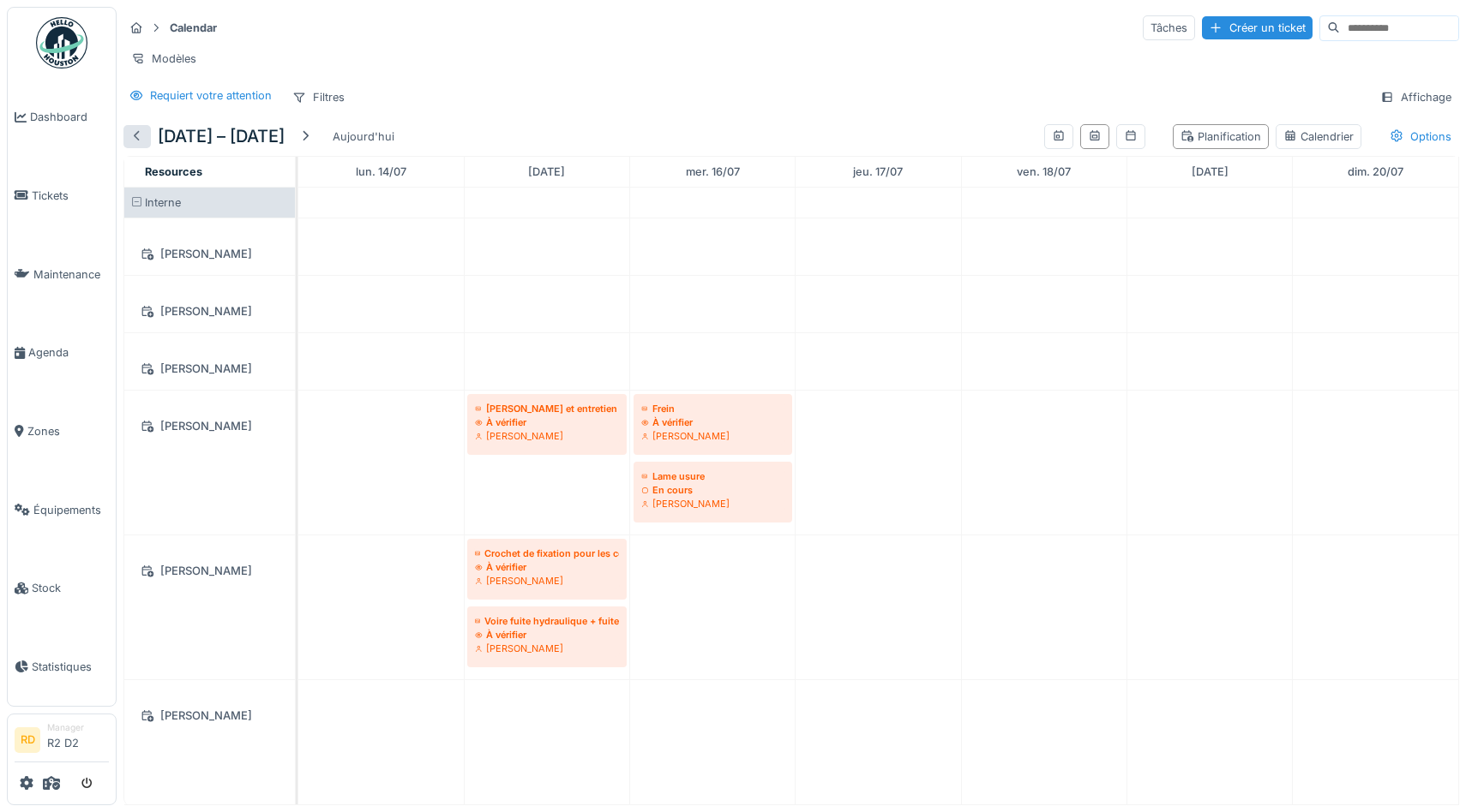
click at [139, 137] on div at bounding box center [138, 137] width 14 height 17
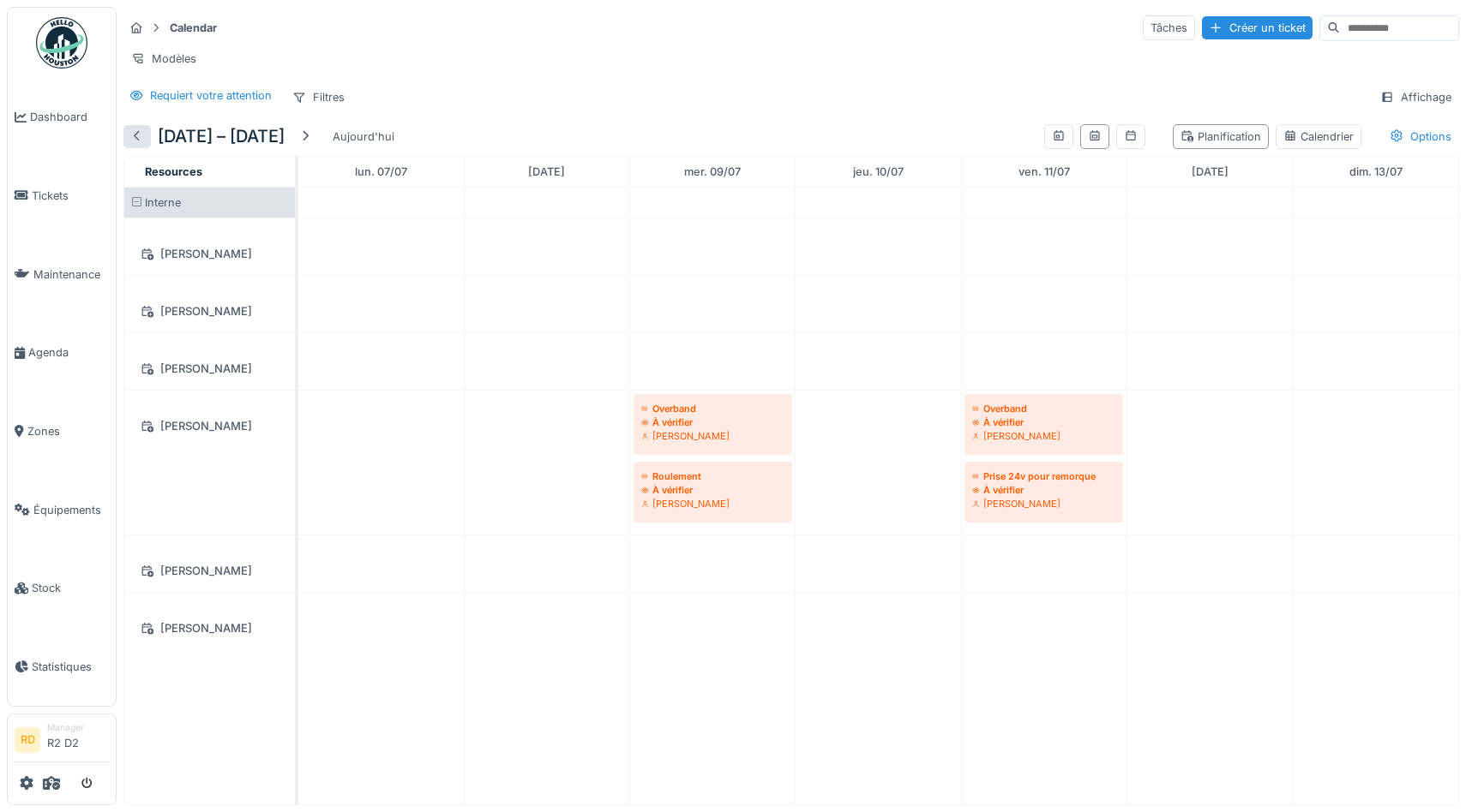
click at [139, 137] on div at bounding box center [138, 137] width 14 height 17
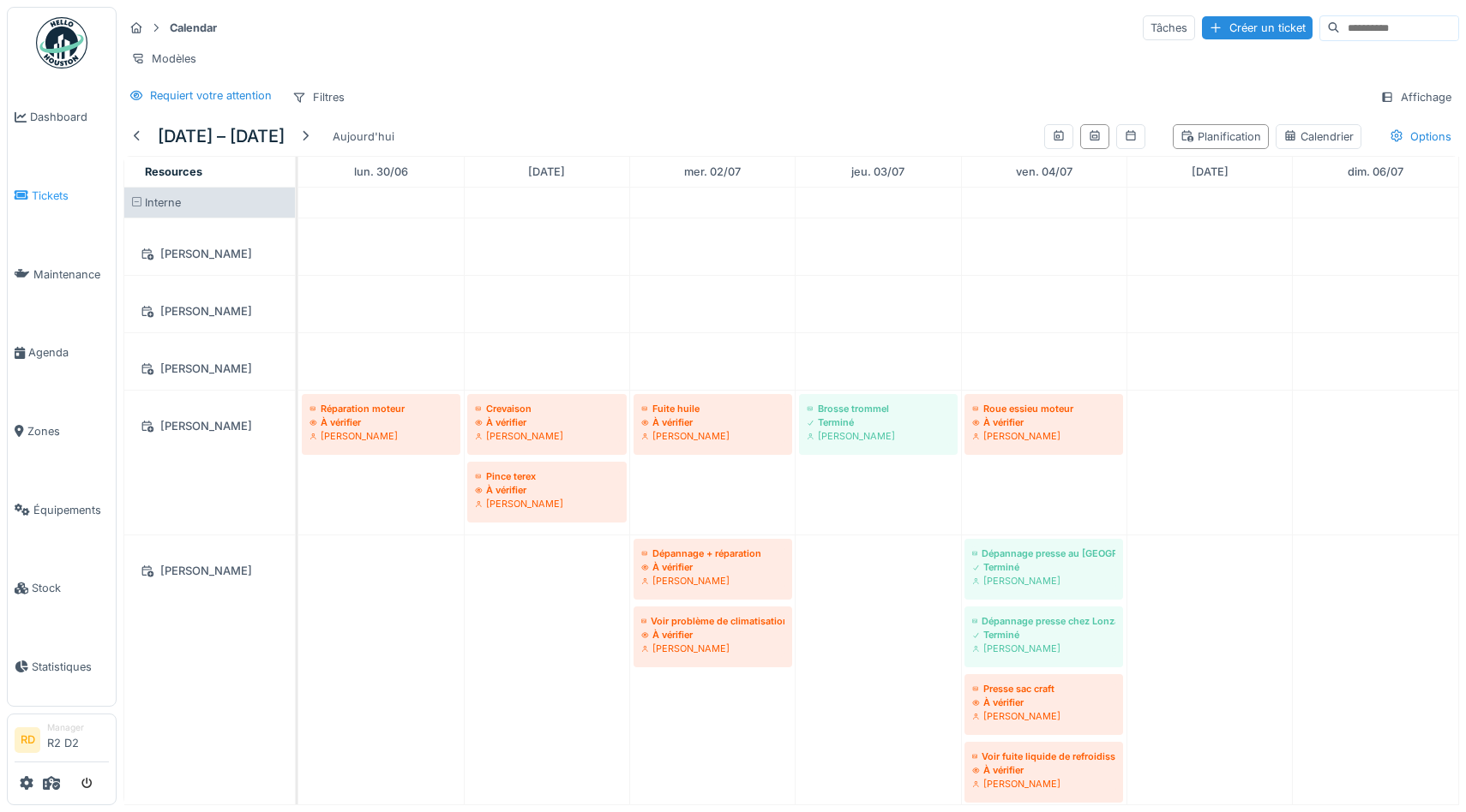
click at [62, 202] on span "Tickets" at bounding box center [70, 196] width 77 height 17
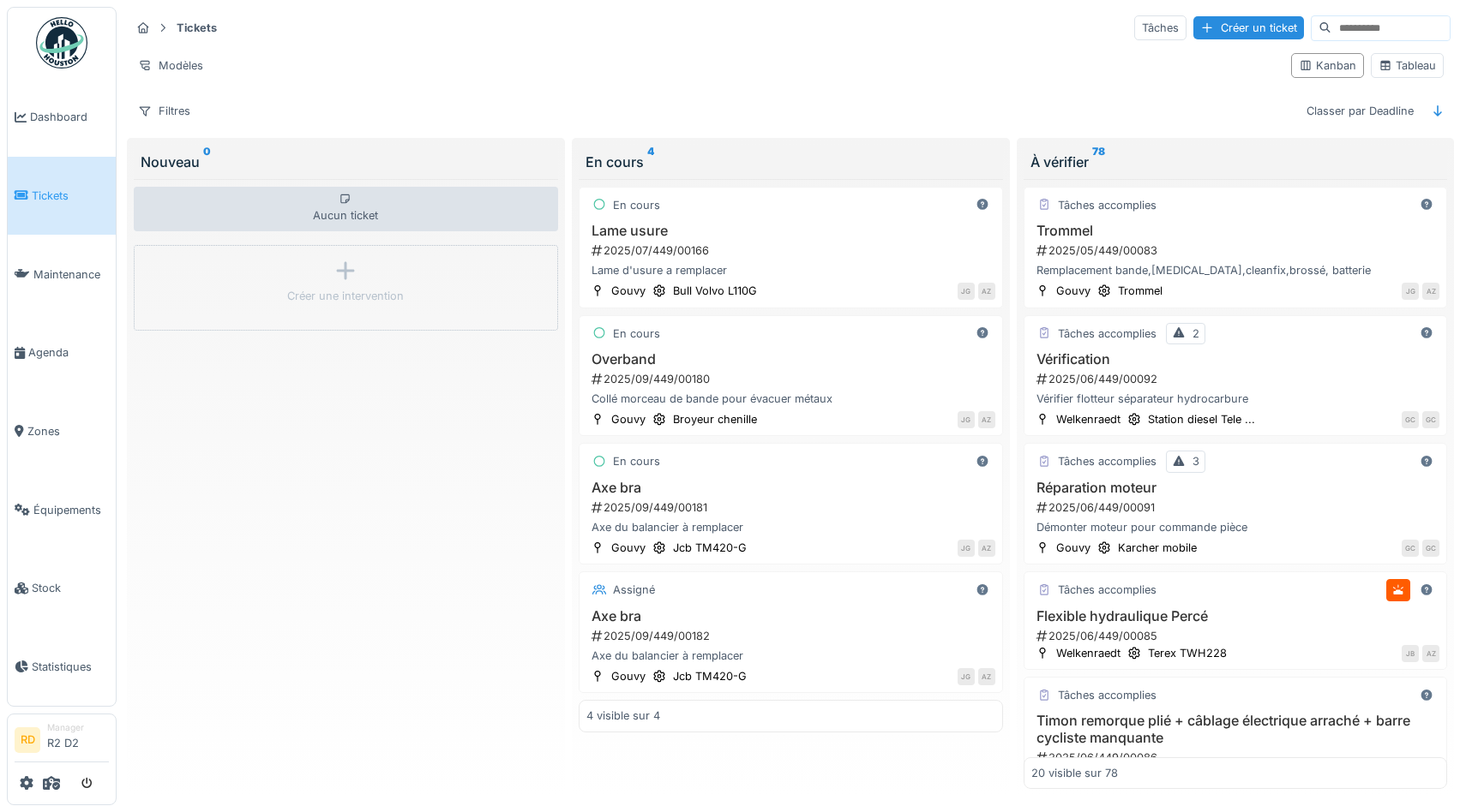
click at [49, 50] on img at bounding box center [61, 43] width 51 height 51
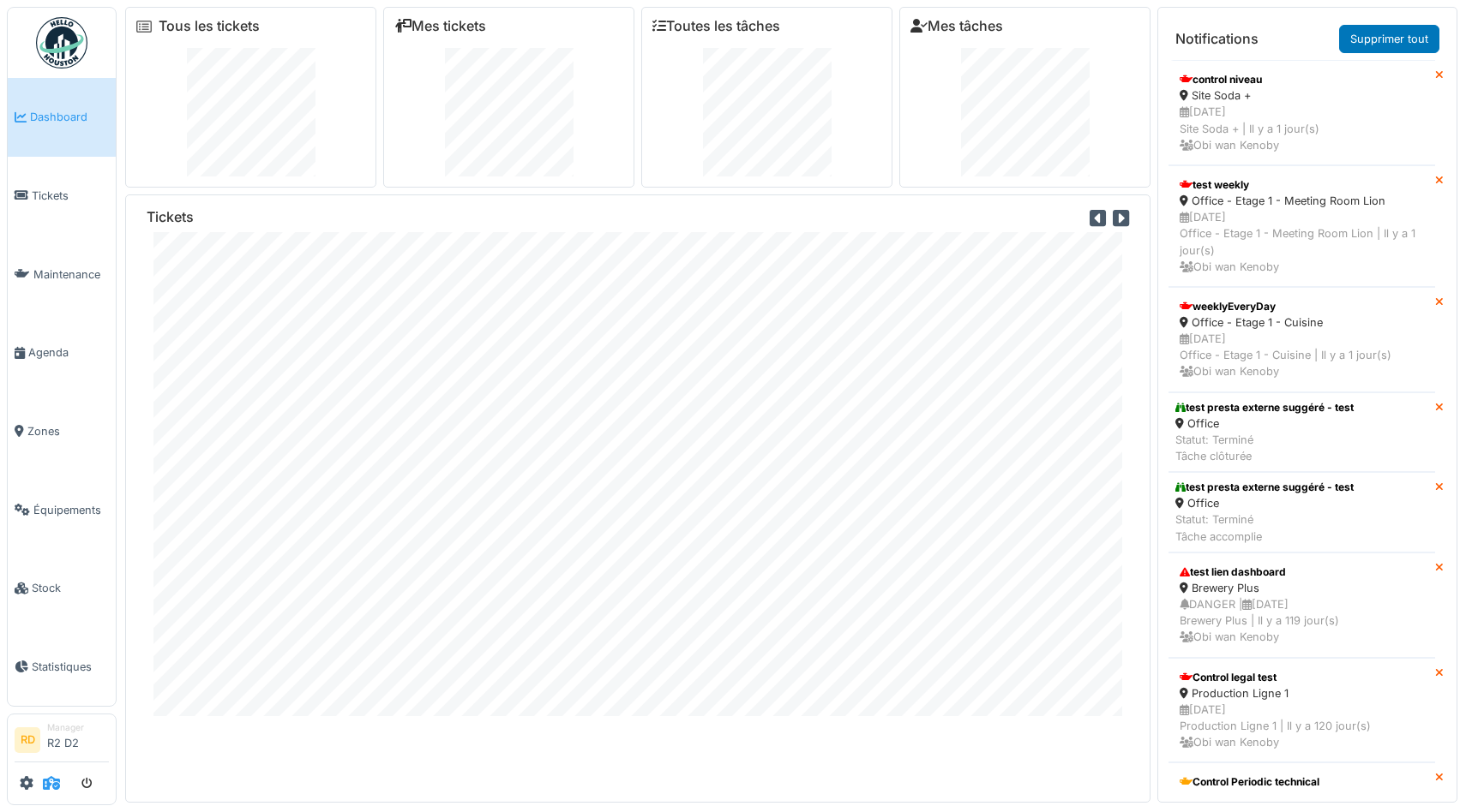
click at [48, 778] on icon at bounding box center [51, 783] width 17 height 14
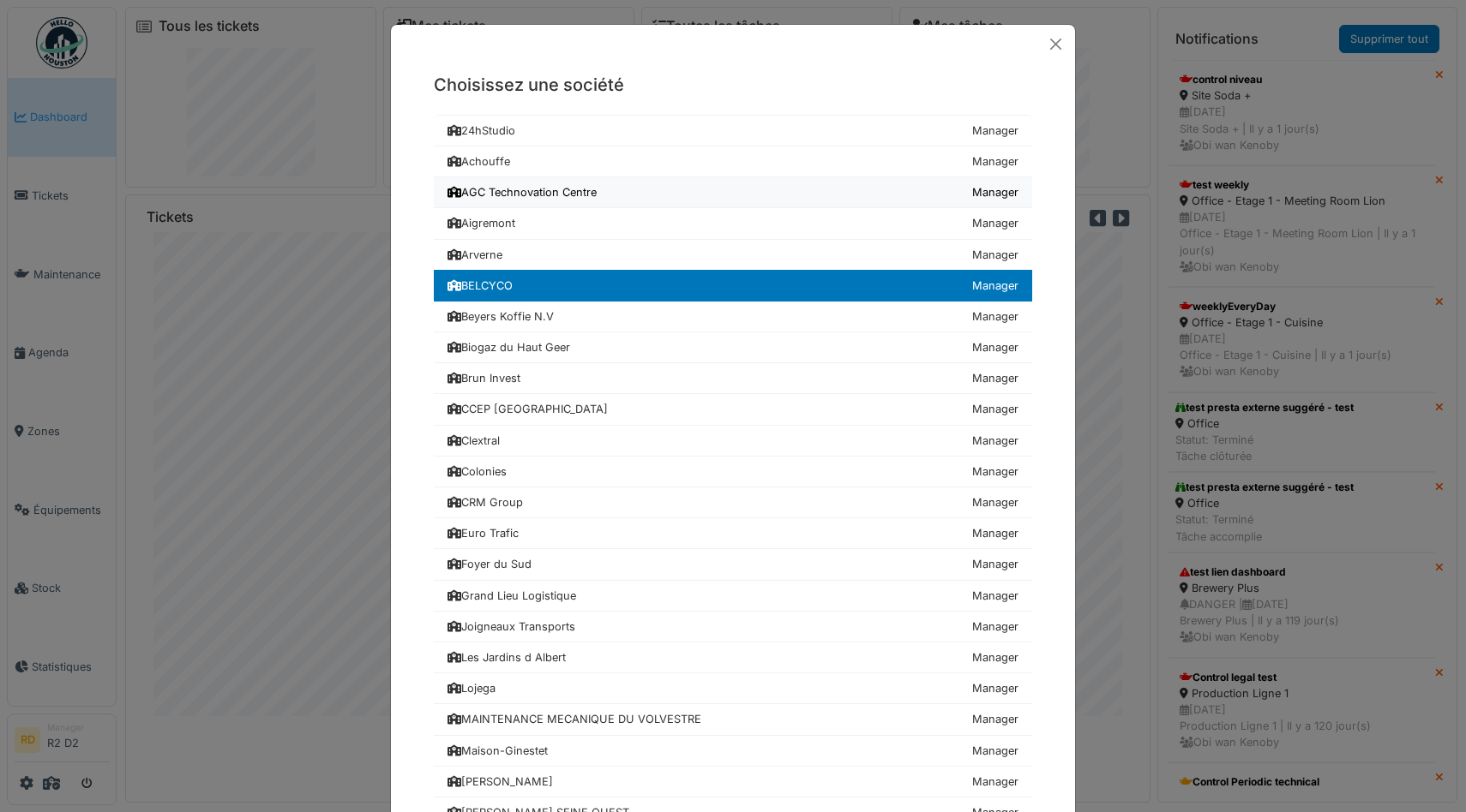
click at [517, 198] on div "AGC Technovation Centre" at bounding box center [521, 192] width 149 height 17
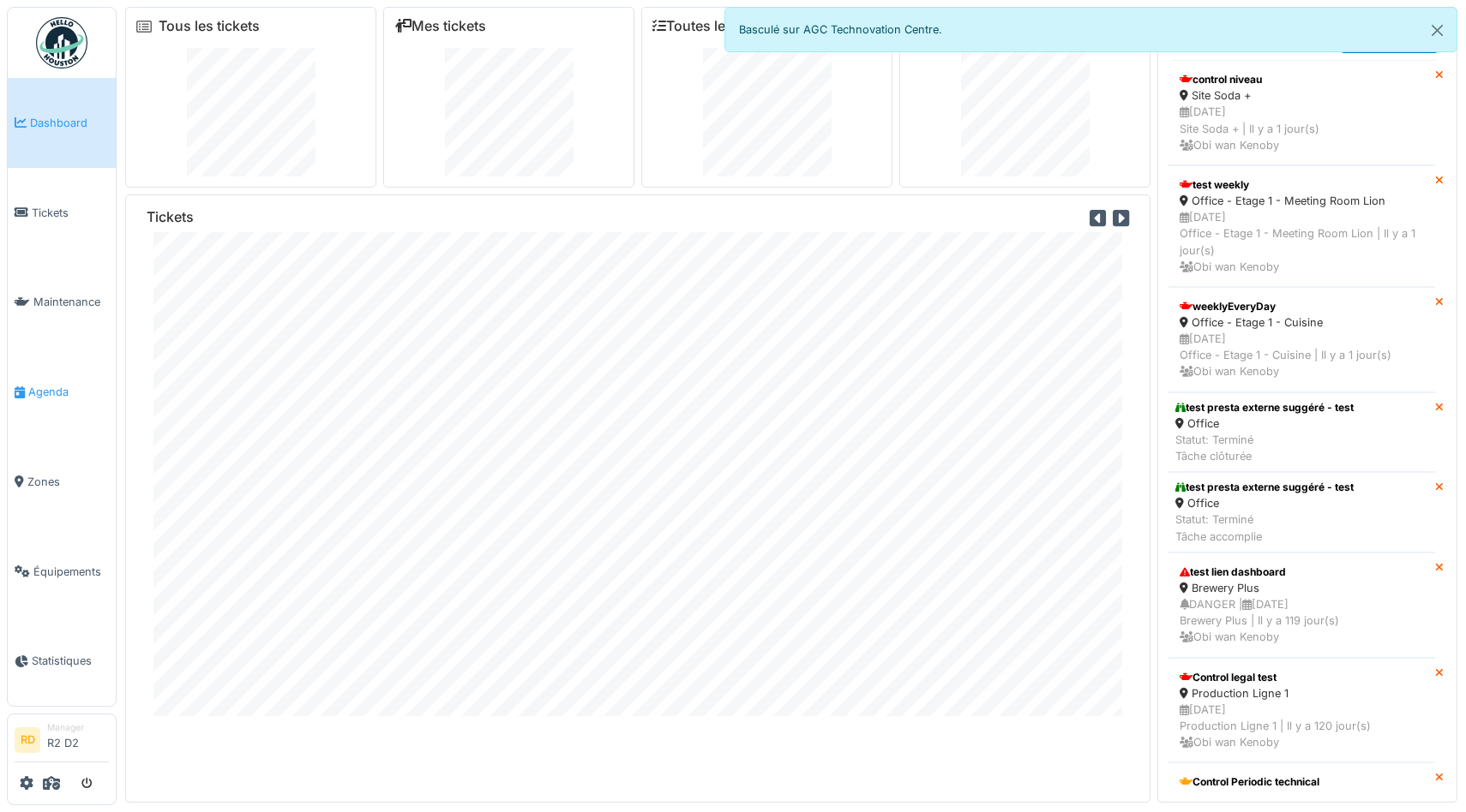
click at [57, 400] on link "Agenda" at bounding box center [62, 392] width 108 height 90
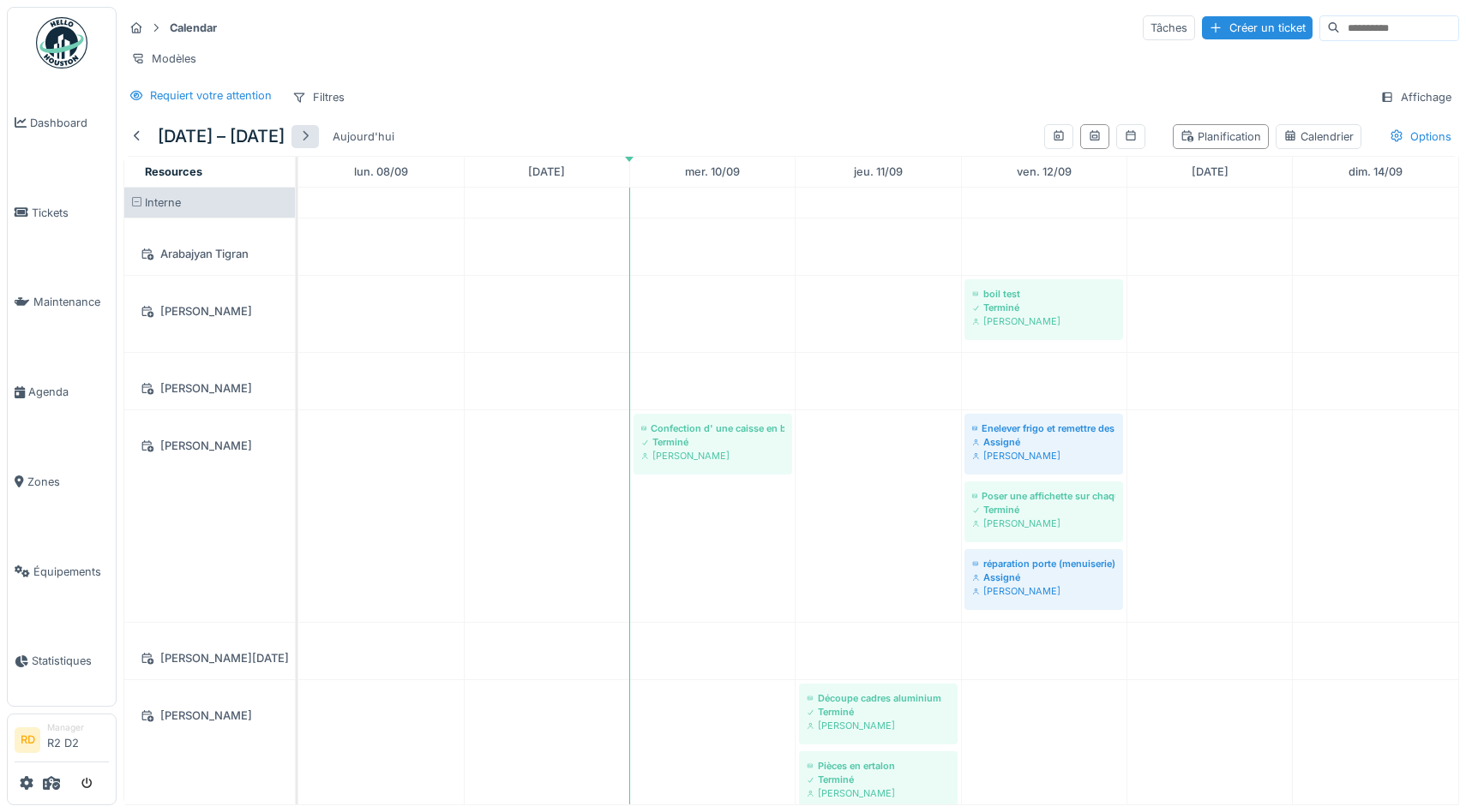
click at [312, 138] on div at bounding box center [306, 137] width 14 height 17
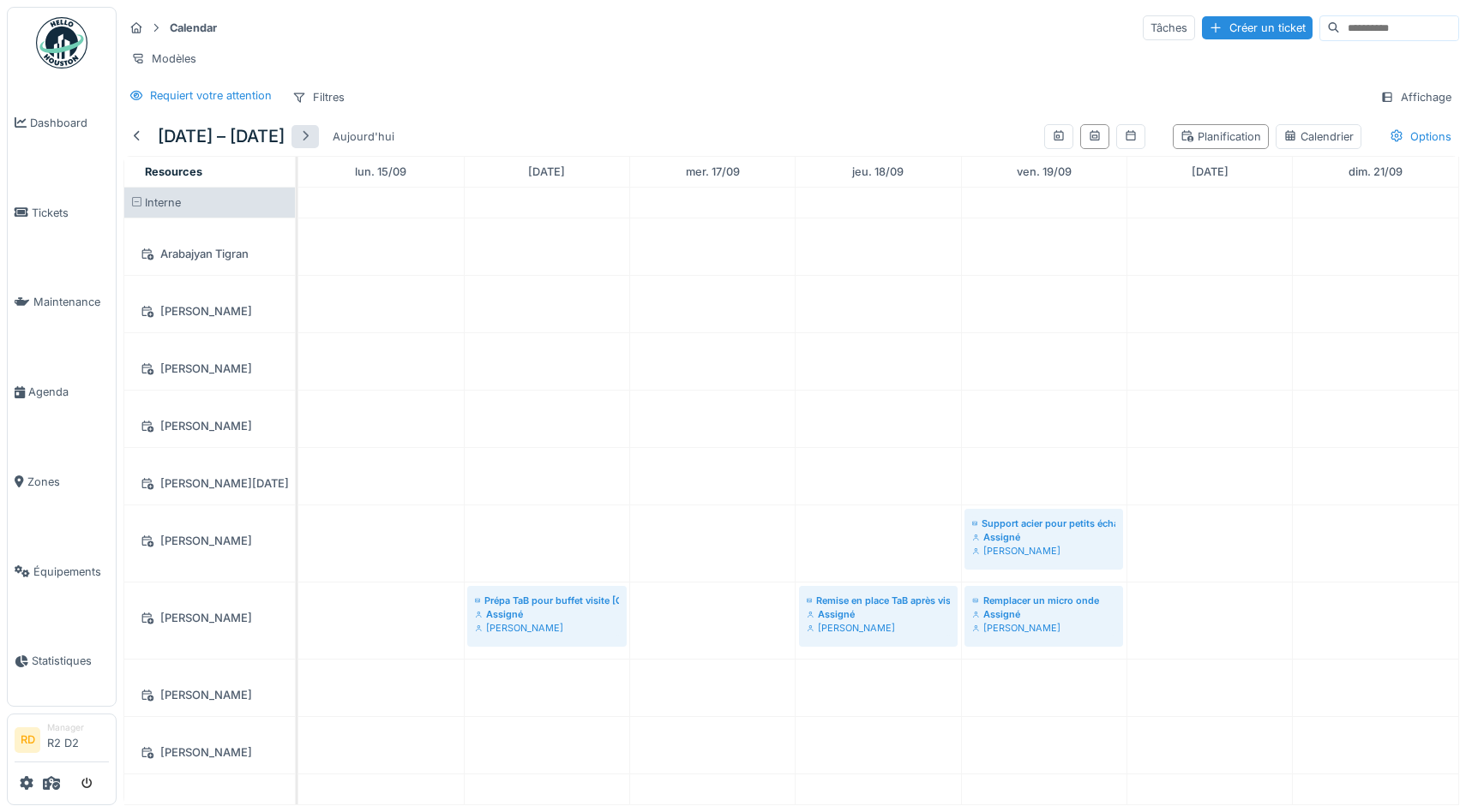
click at [312, 134] on div at bounding box center [306, 137] width 14 height 17
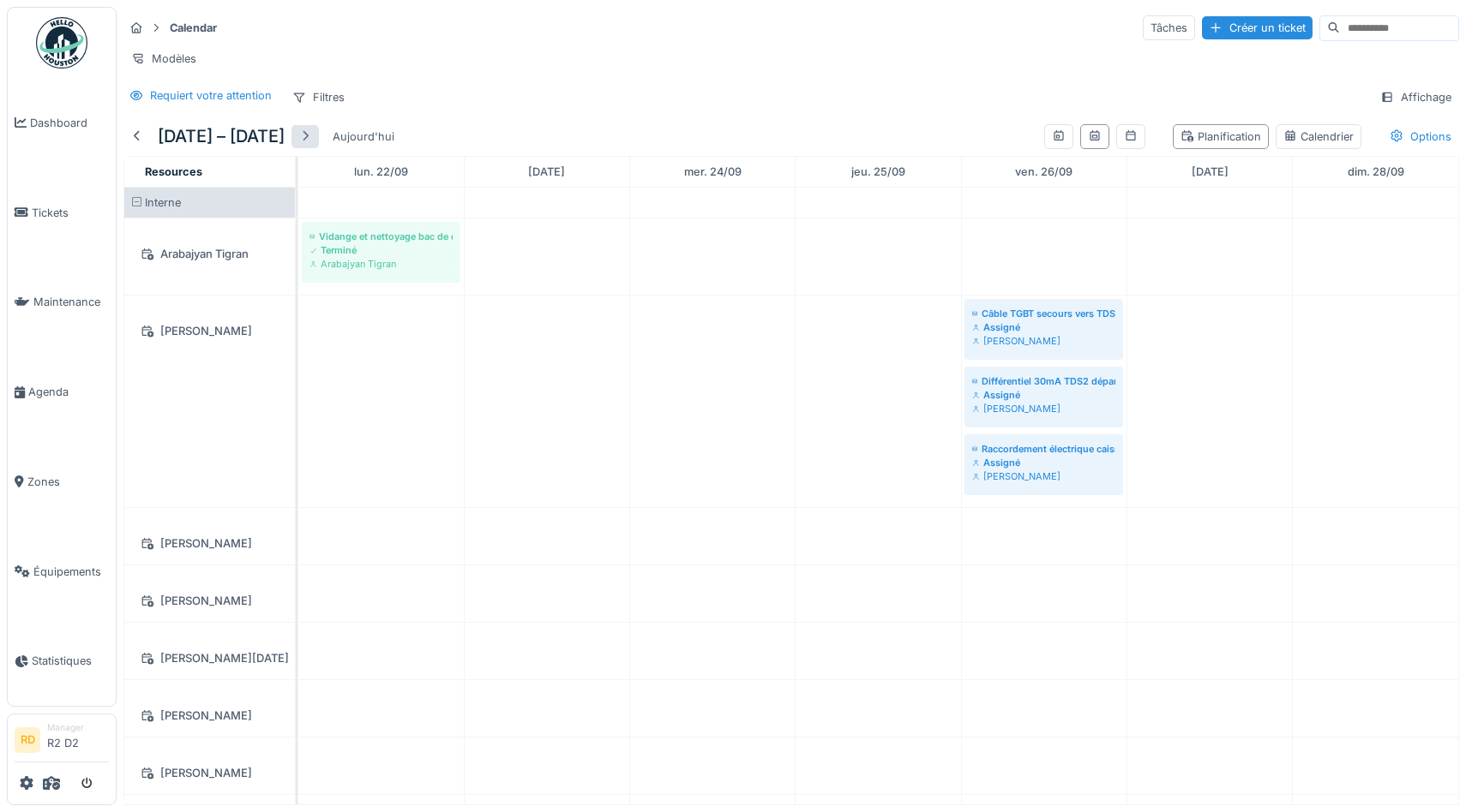
click at [319, 135] on div at bounding box center [306, 137] width 28 height 23
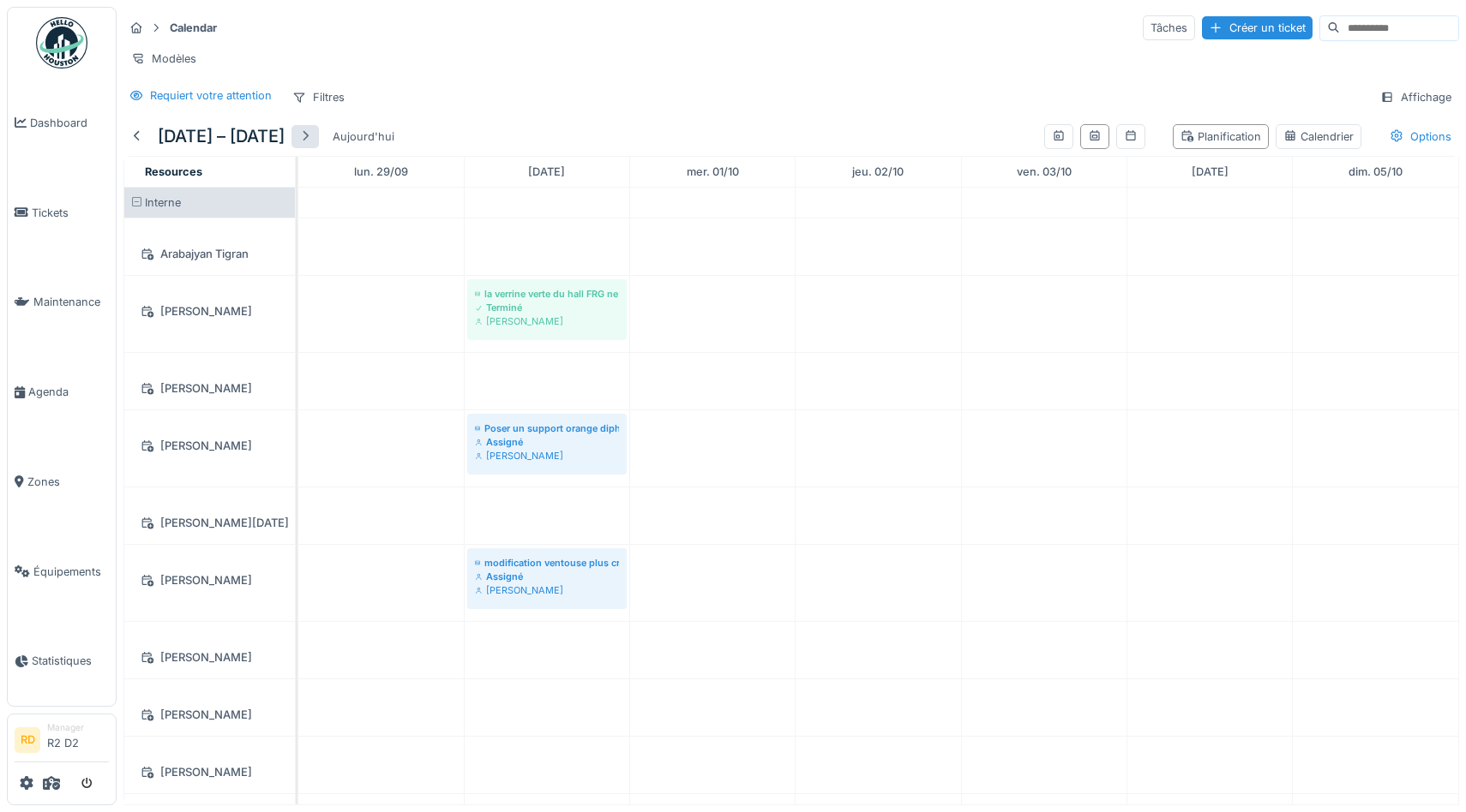
click at [312, 136] on div at bounding box center [306, 137] width 14 height 17
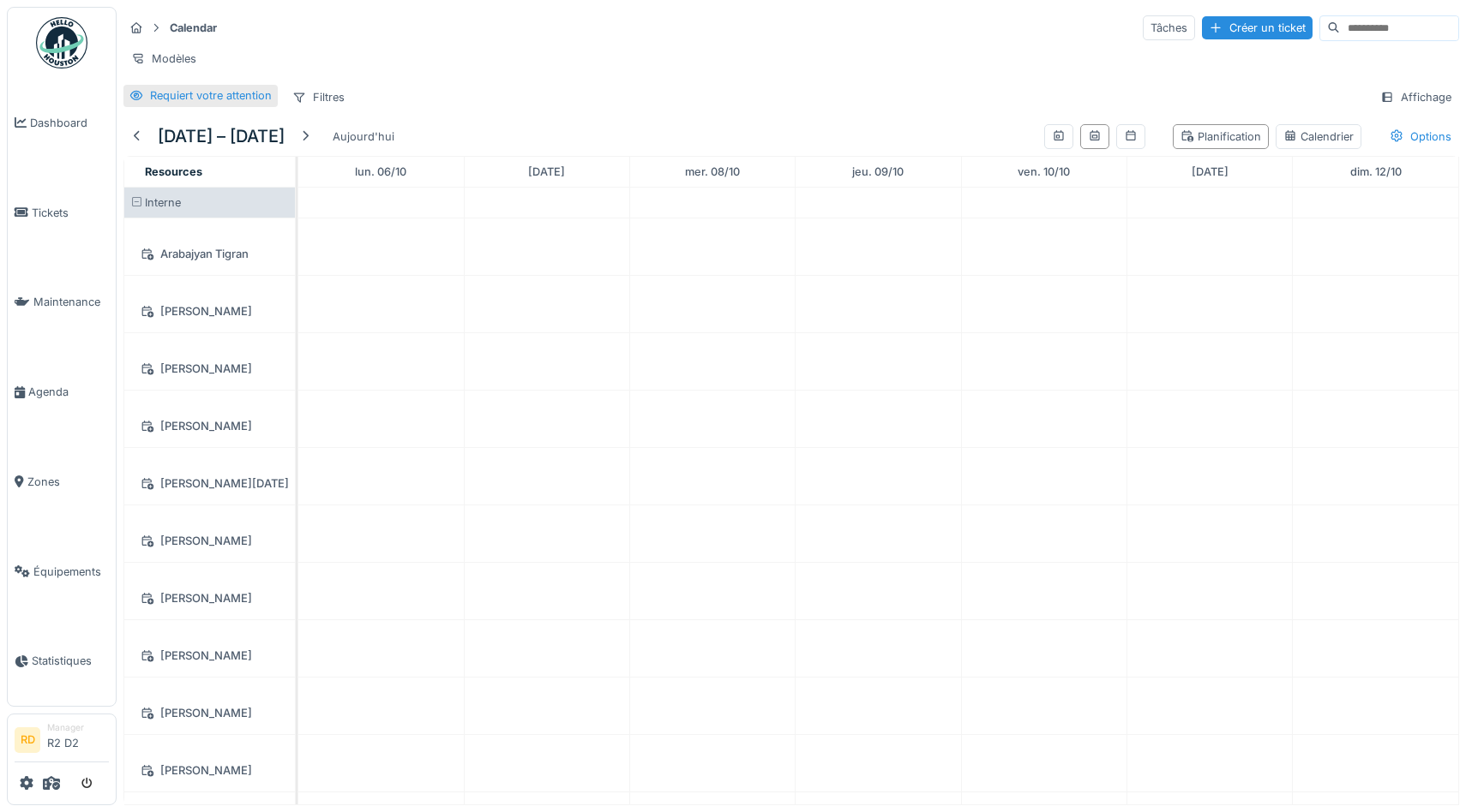
click at [185, 93] on div "Requiert votre attention" at bounding box center [211, 95] width 122 height 17
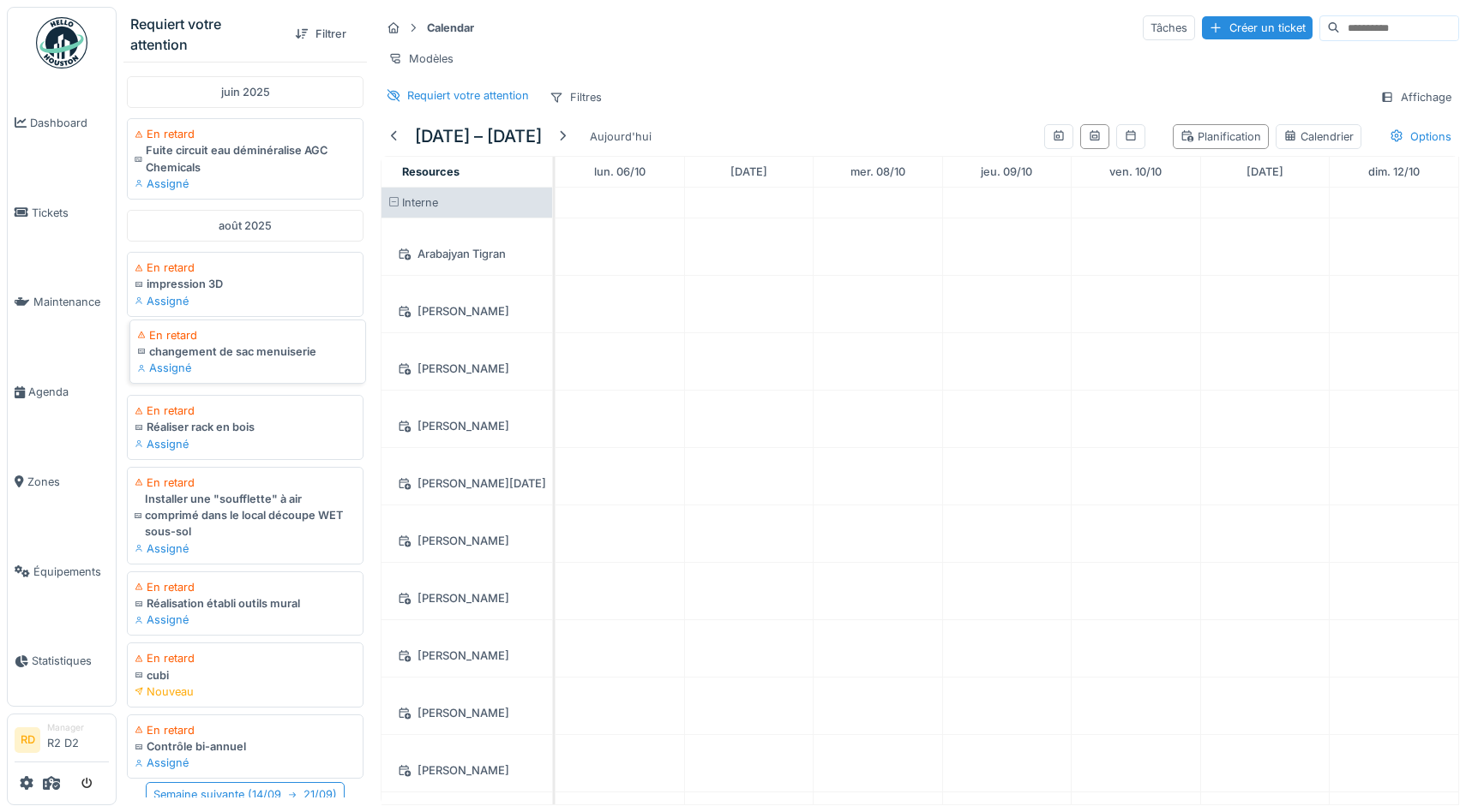
scroll to position [10, 0]
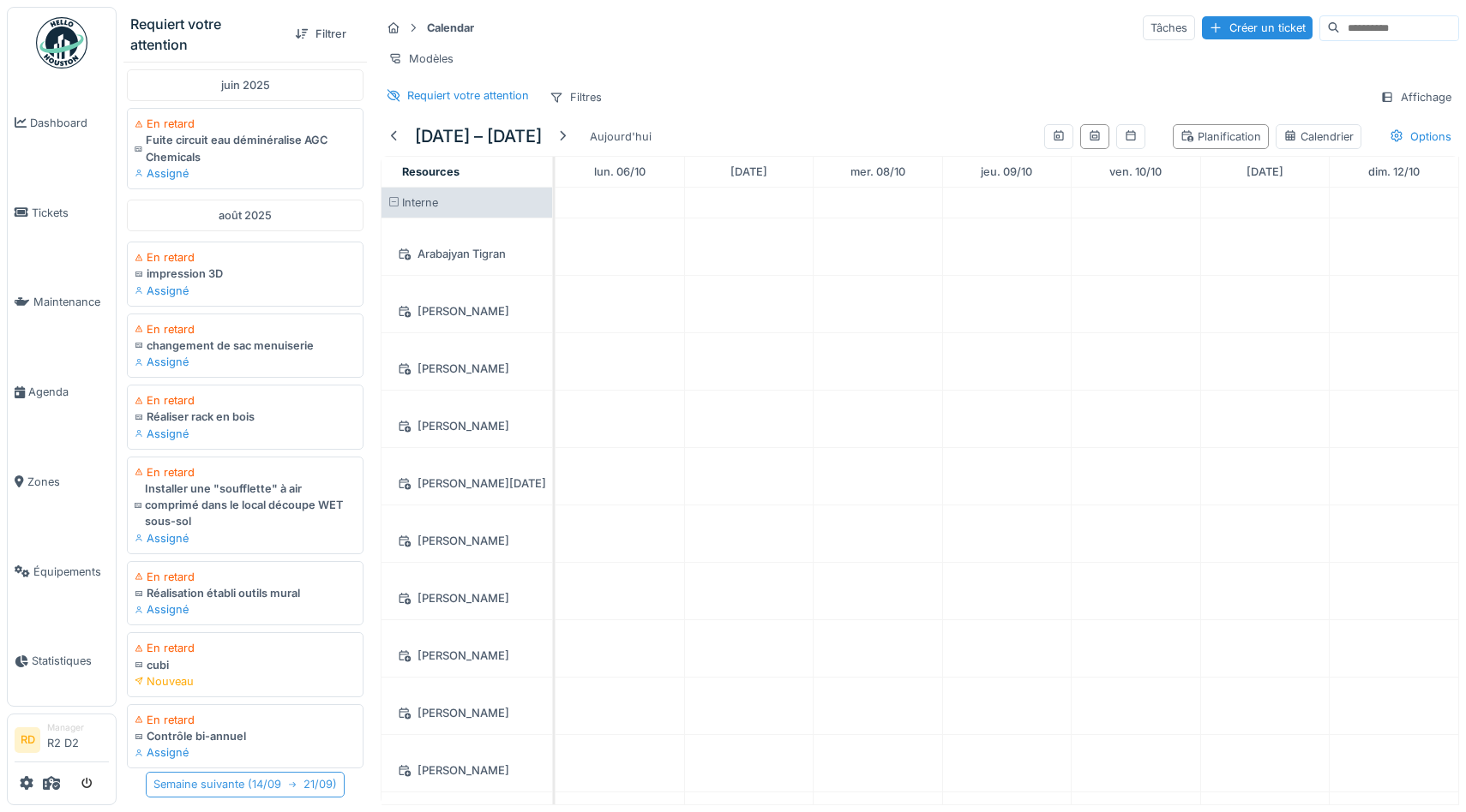
click at [293, 789] on div "Semaine suivante ( 14/09 21/09 )" at bounding box center [245, 784] width 198 height 25
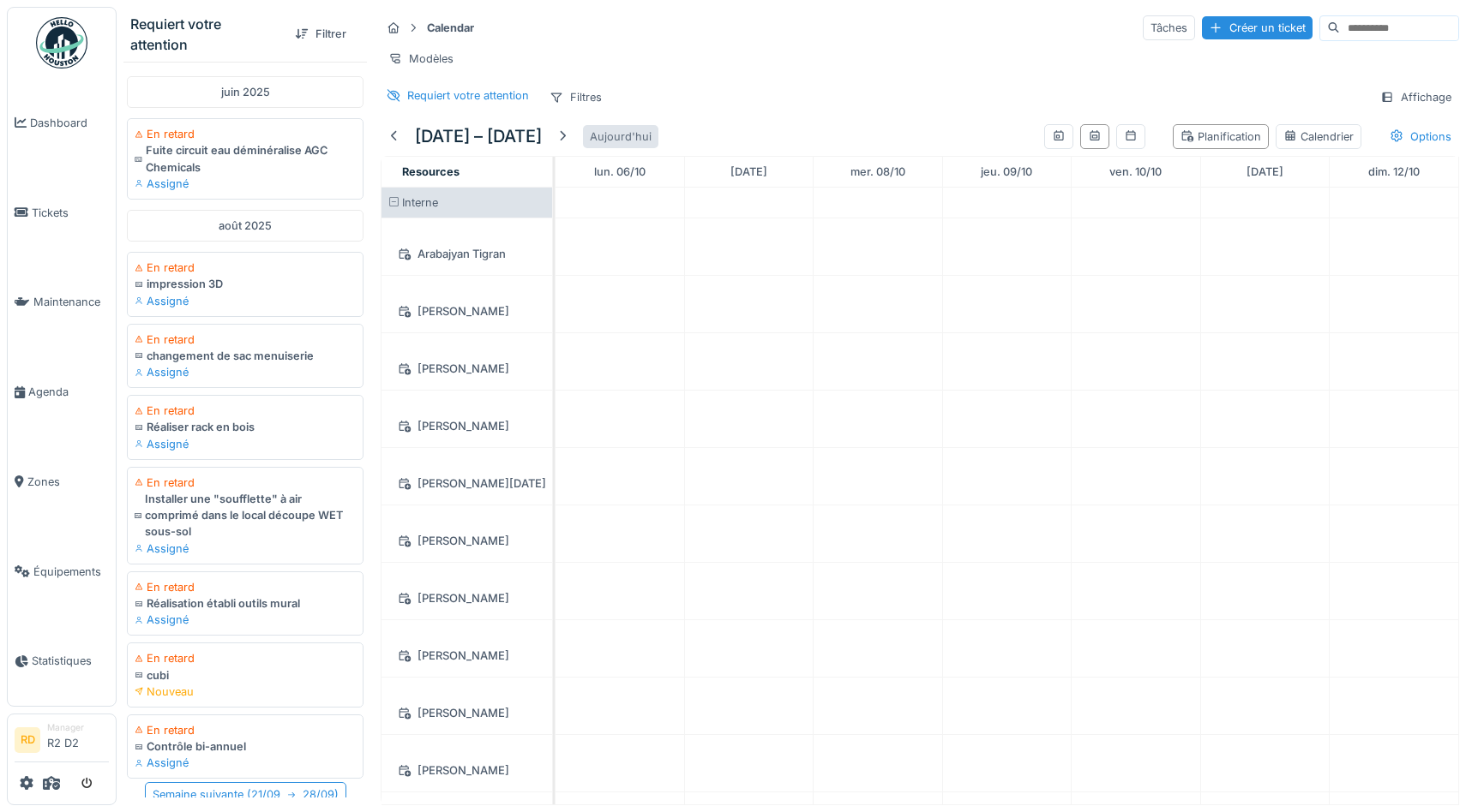
click at [622, 134] on div "Aujourd'hui" at bounding box center [620, 137] width 76 height 23
click at [393, 138] on div at bounding box center [394, 137] width 14 height 17
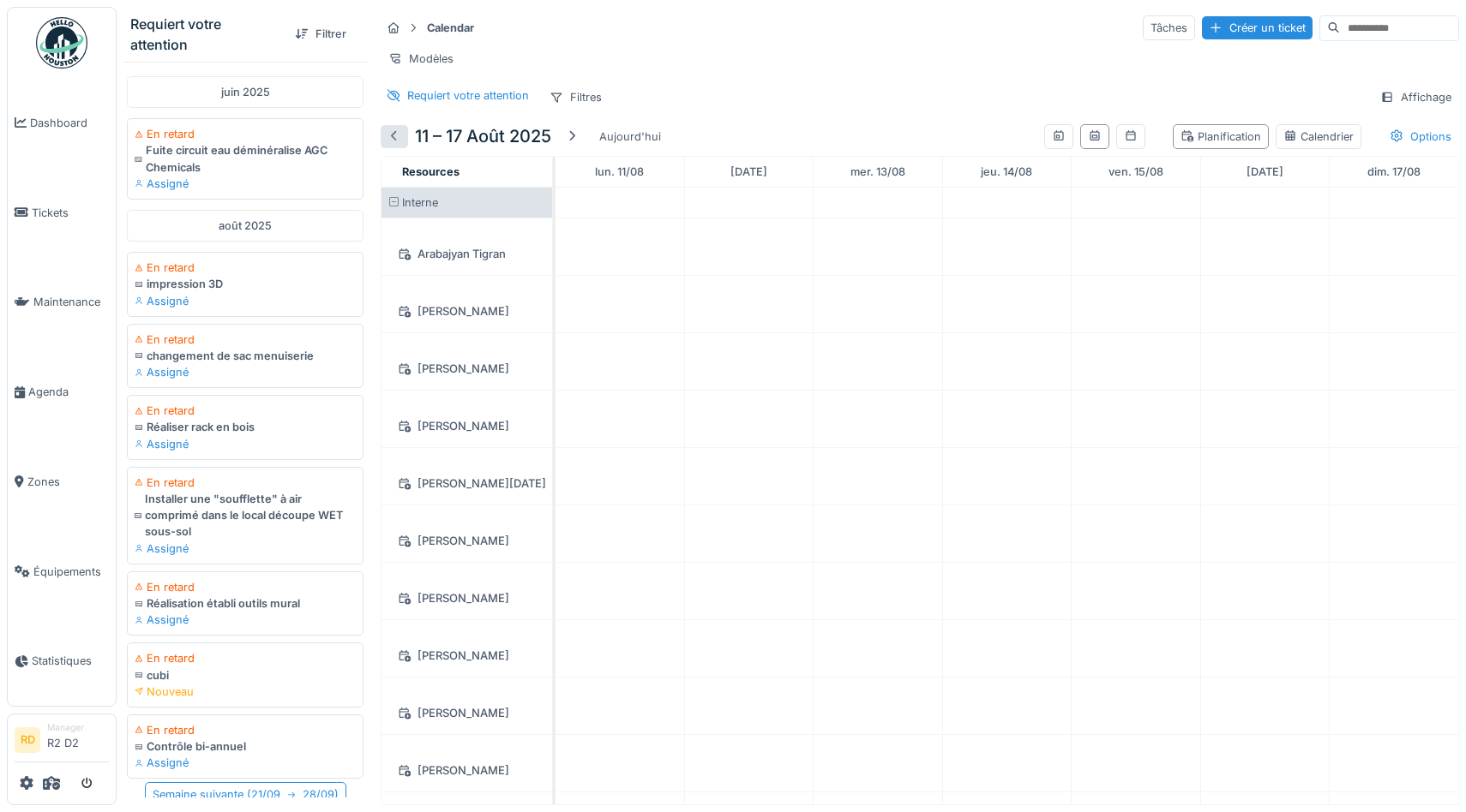
click at [393, 138] on div at bounding box center [394, 137] width 14 height 17
click at [1440, 135] on div "Options" at bounding box center [1420, 137] width 77 height 25
click at [1426, 228] on div "Afficher les tickets récurrents" at bounding box center [1354, 227] width 189 height 21
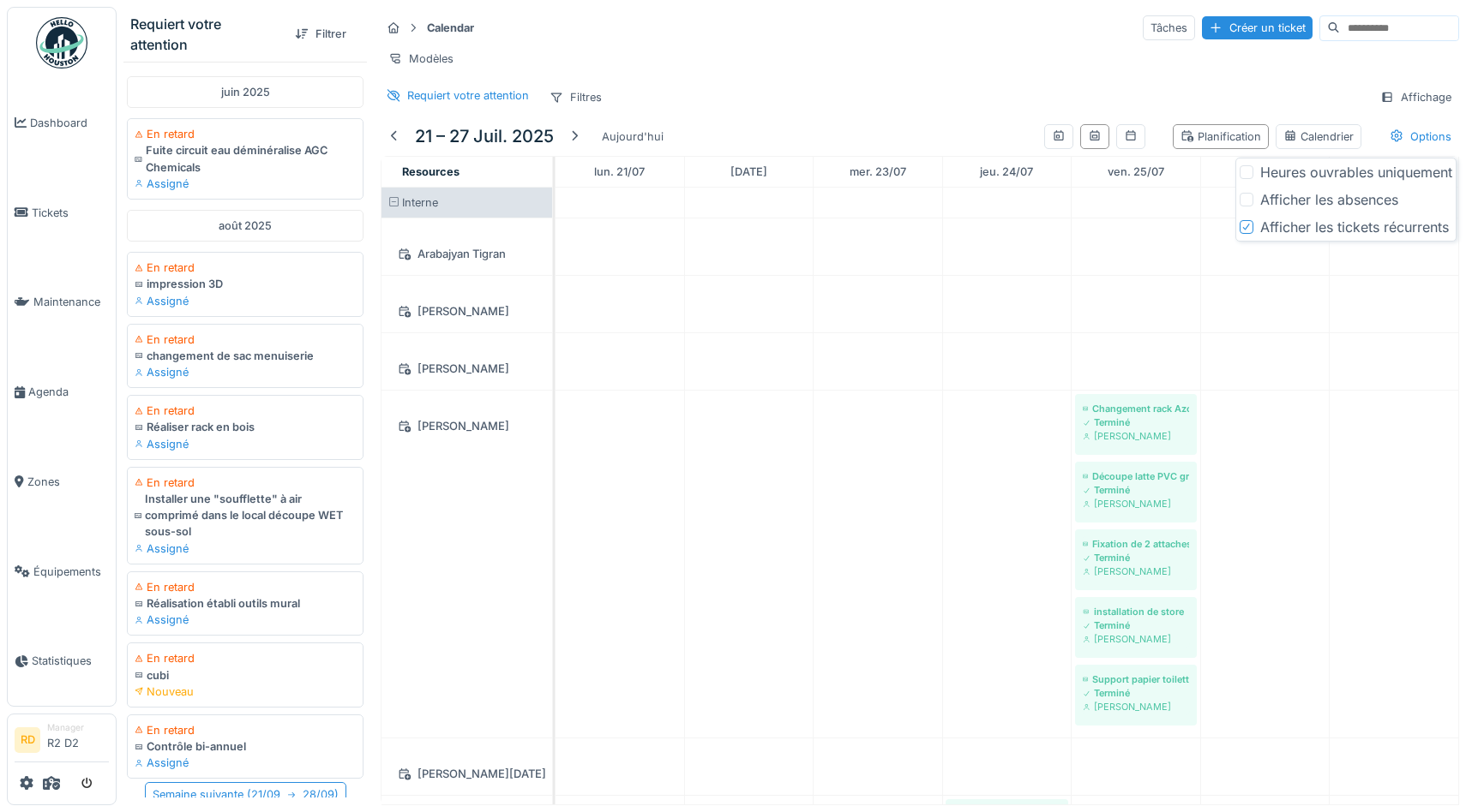
click at [1421, 225] on div "Afficher les tickets récurrents" at bounding box center [1354, 227] width 189 height 21
drag, startPoint x: 749, startPoint y: 52, endPoint x: 681, endPoint y: 60, distance: 68.5
click at [747, 52] on div "Modèles" at bounding box center [919, 58] width 1079 height 25
click at [581, 133] on div at bounding box center [575, 137] width 14 height 17
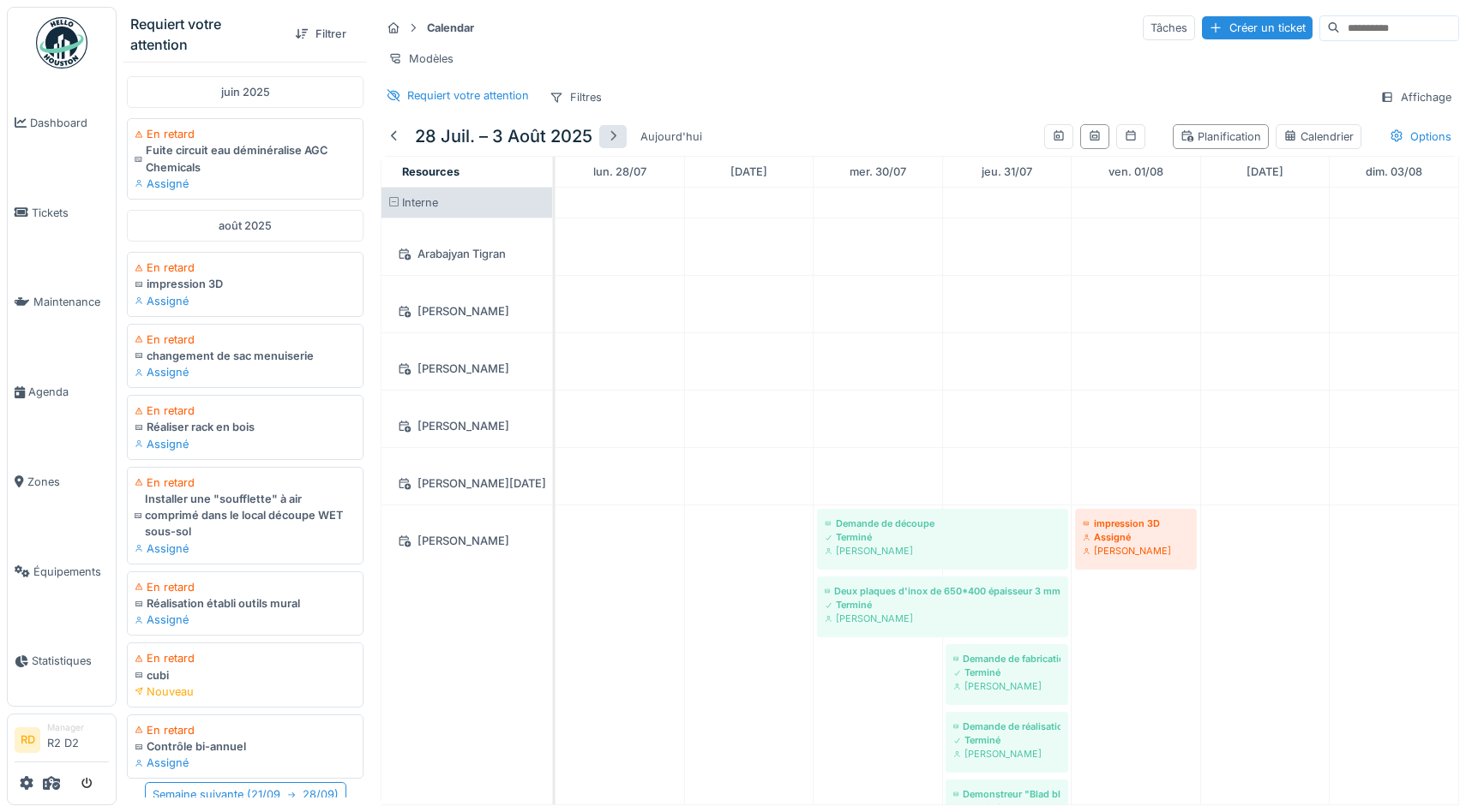
click at [581, 133] on h5 "28 juil. – 3 août 2025" at bounding box center [504, 137] width 178 height 21
click at [608, 135] on div at bounding box center [613, 137] width 14 height 17
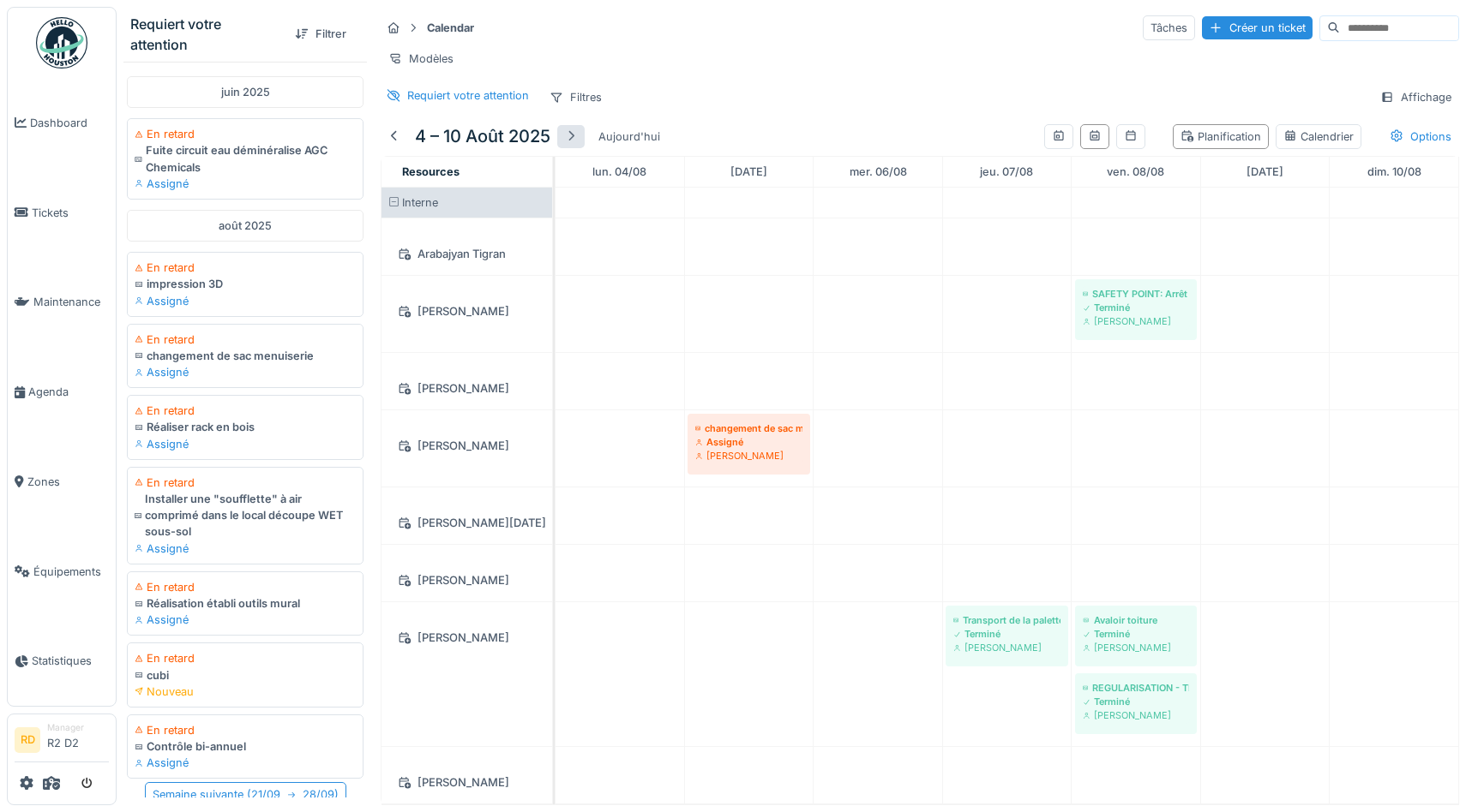
click at [574, 136] on div at bounding box center [571, 137] width 14 height 17
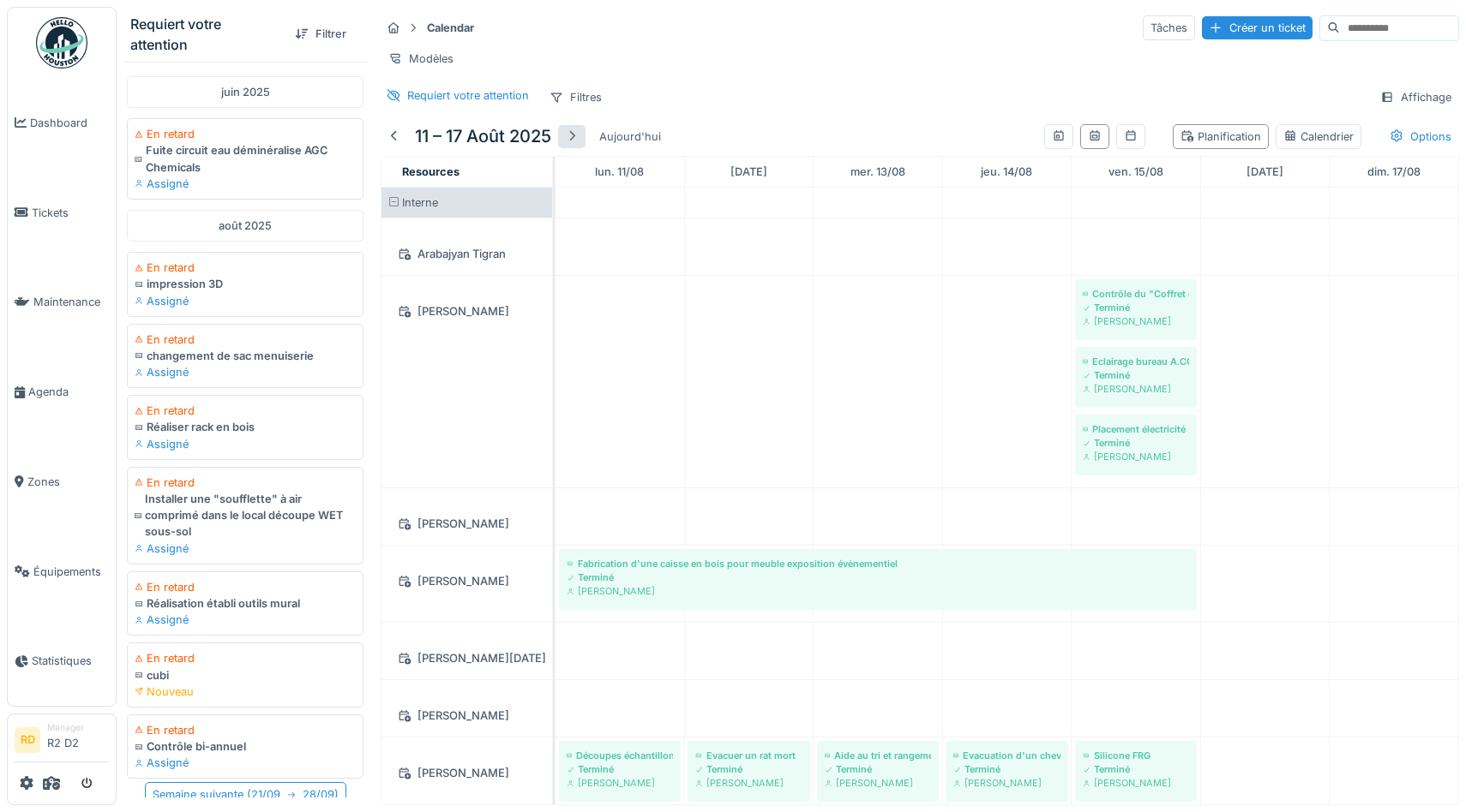
click at [574, 136] on div at bounding box center [572, 137] width 14 height 17
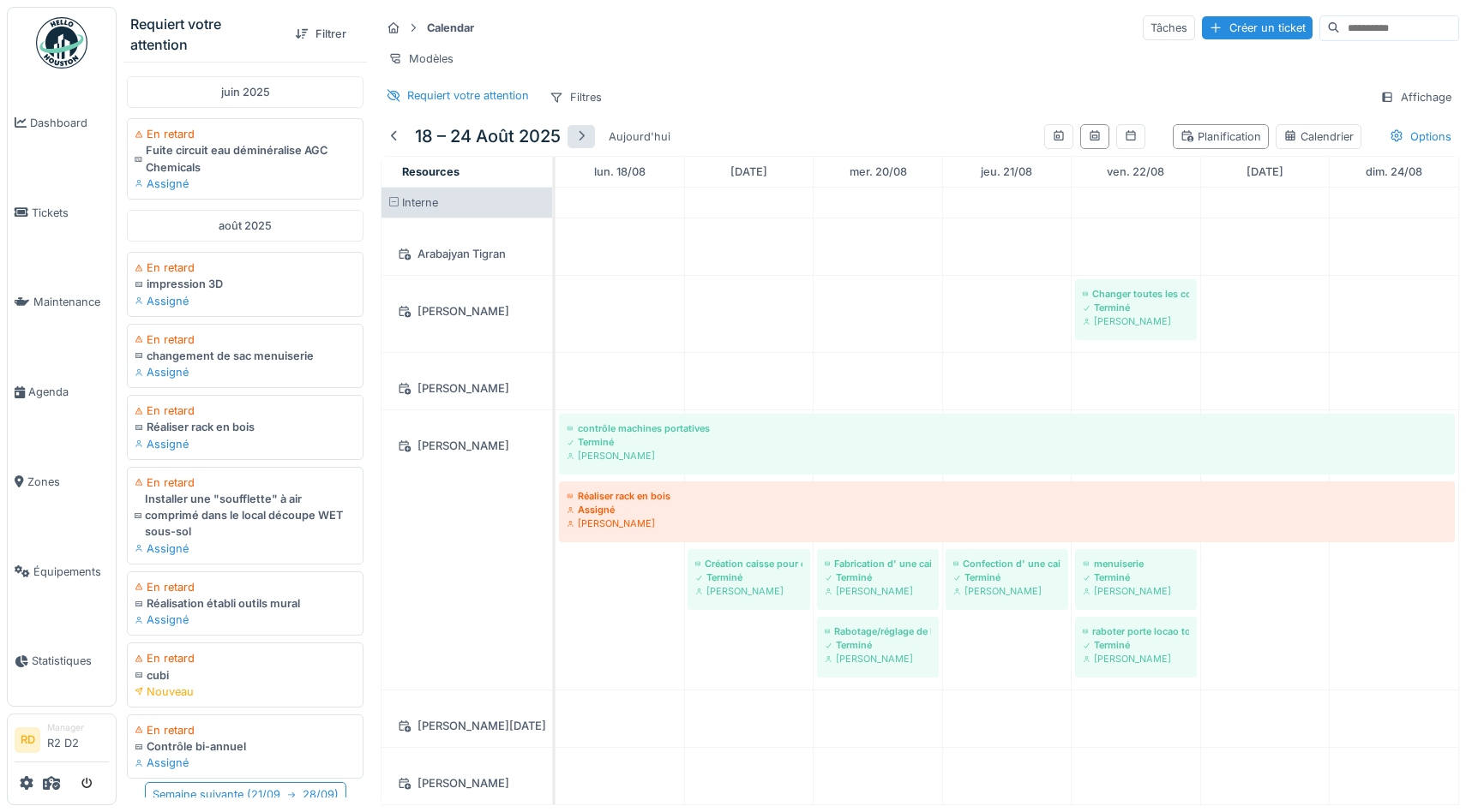
click at [574, 136] on div at bounding box center [582, 137] width 28 height 23
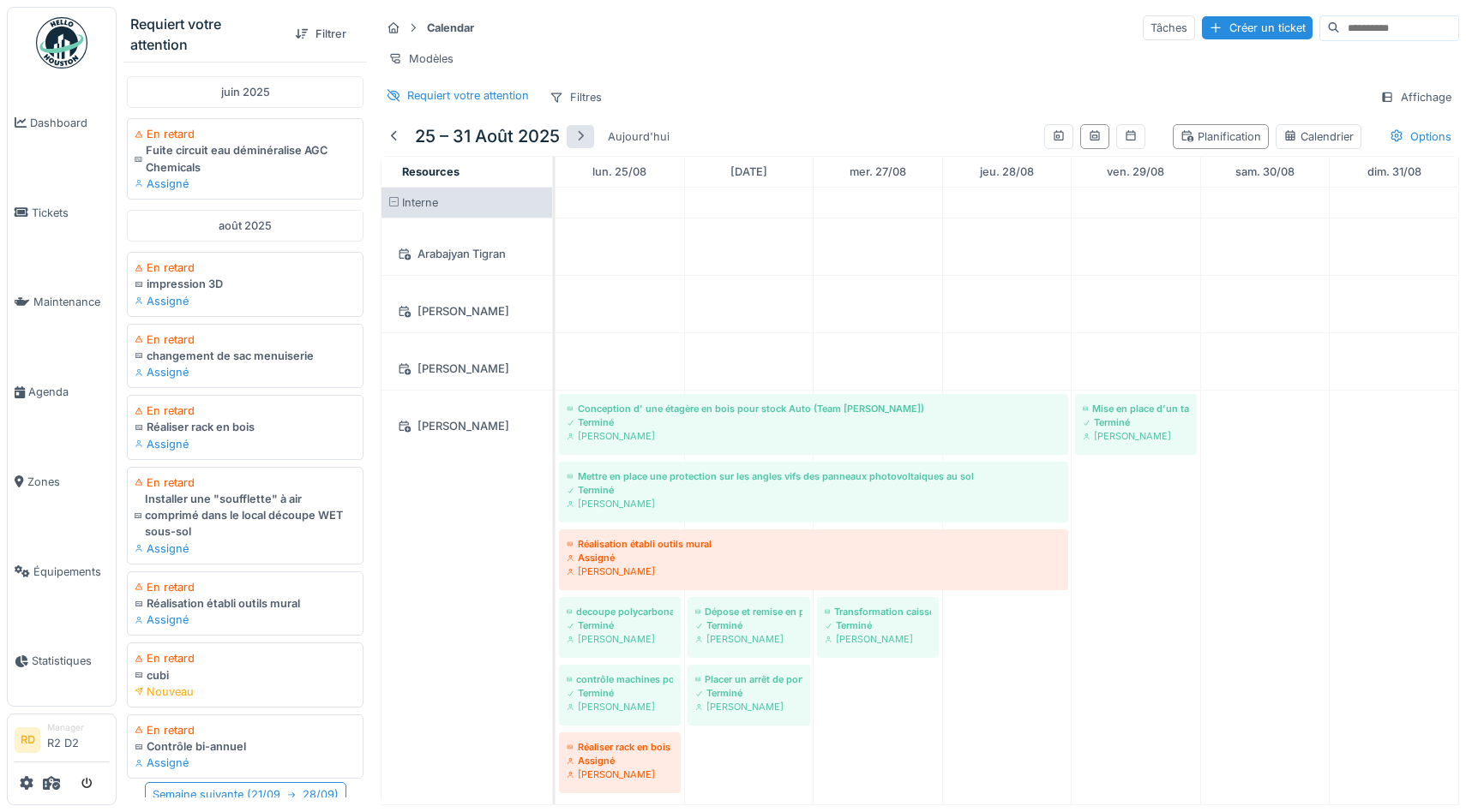
click at [574, 136] on div at bounding box center [581, 137] width 28 height 23
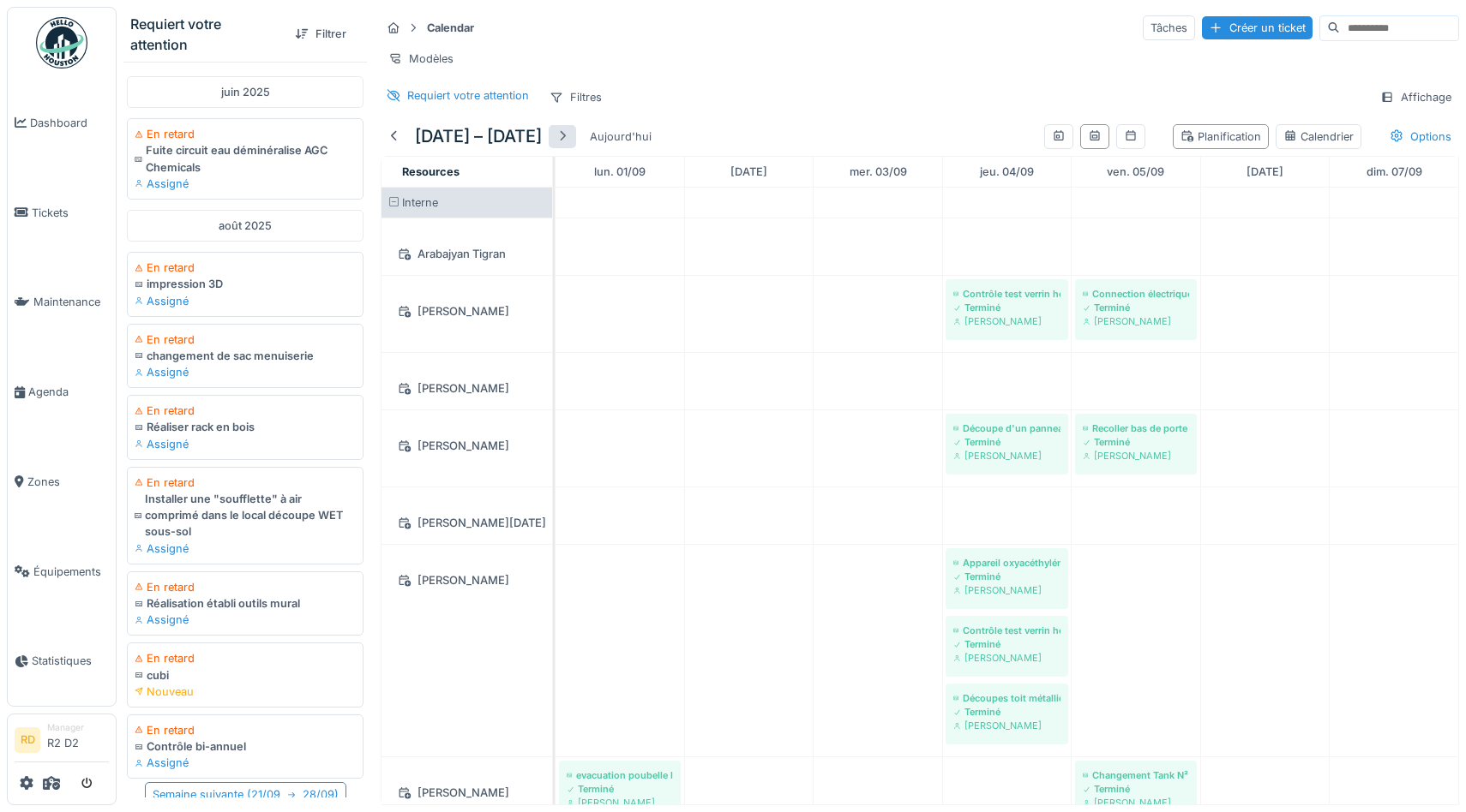
click at [574, 136] on div at bounding box center [562, 137] width 28 height 23
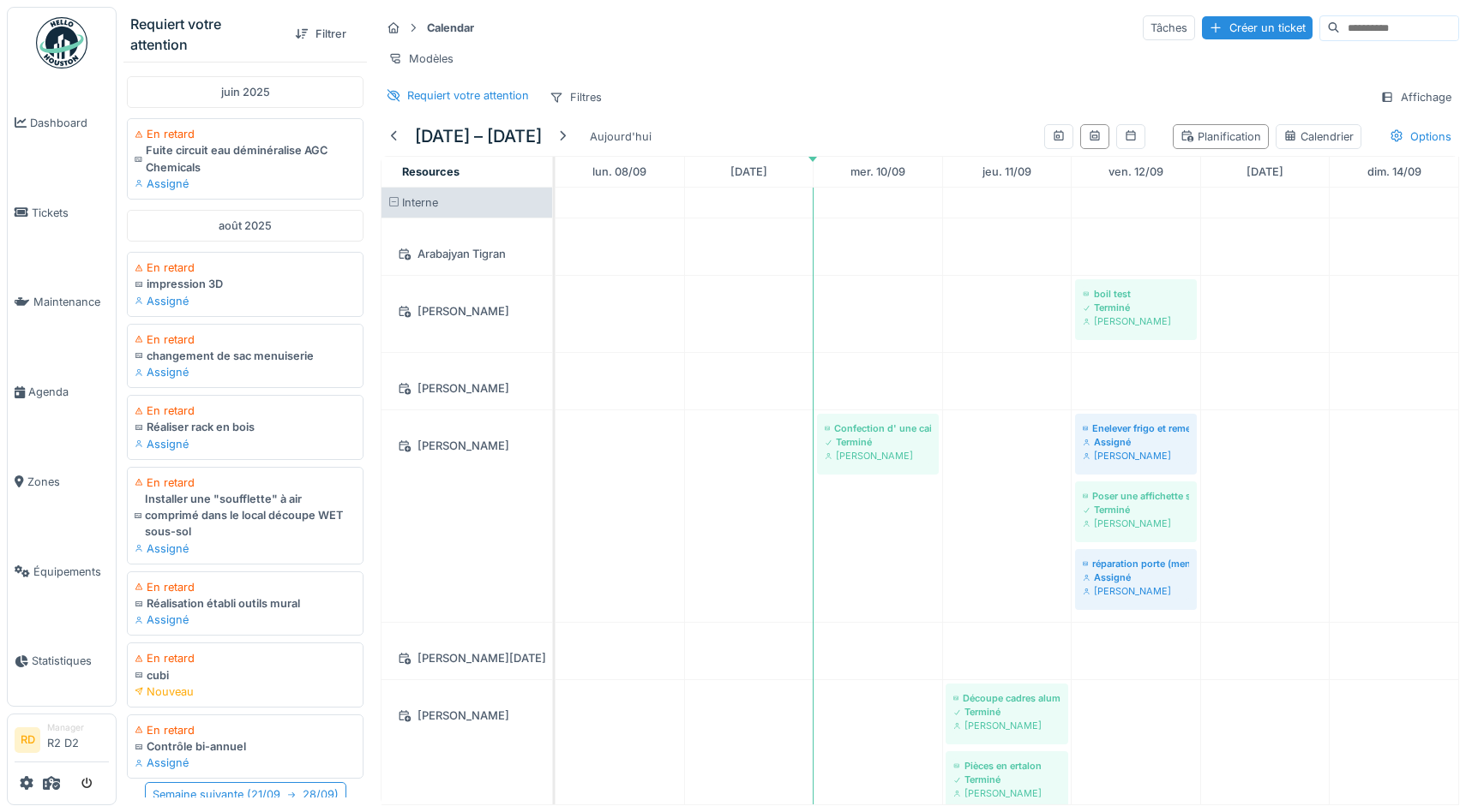
click at [691, 65] on div "Modèles" at bounding box center [919, 58] width 1079 height 25
click at [31, 205] on span "Tickets" at bounding box center [70, 212] width 77 height 17
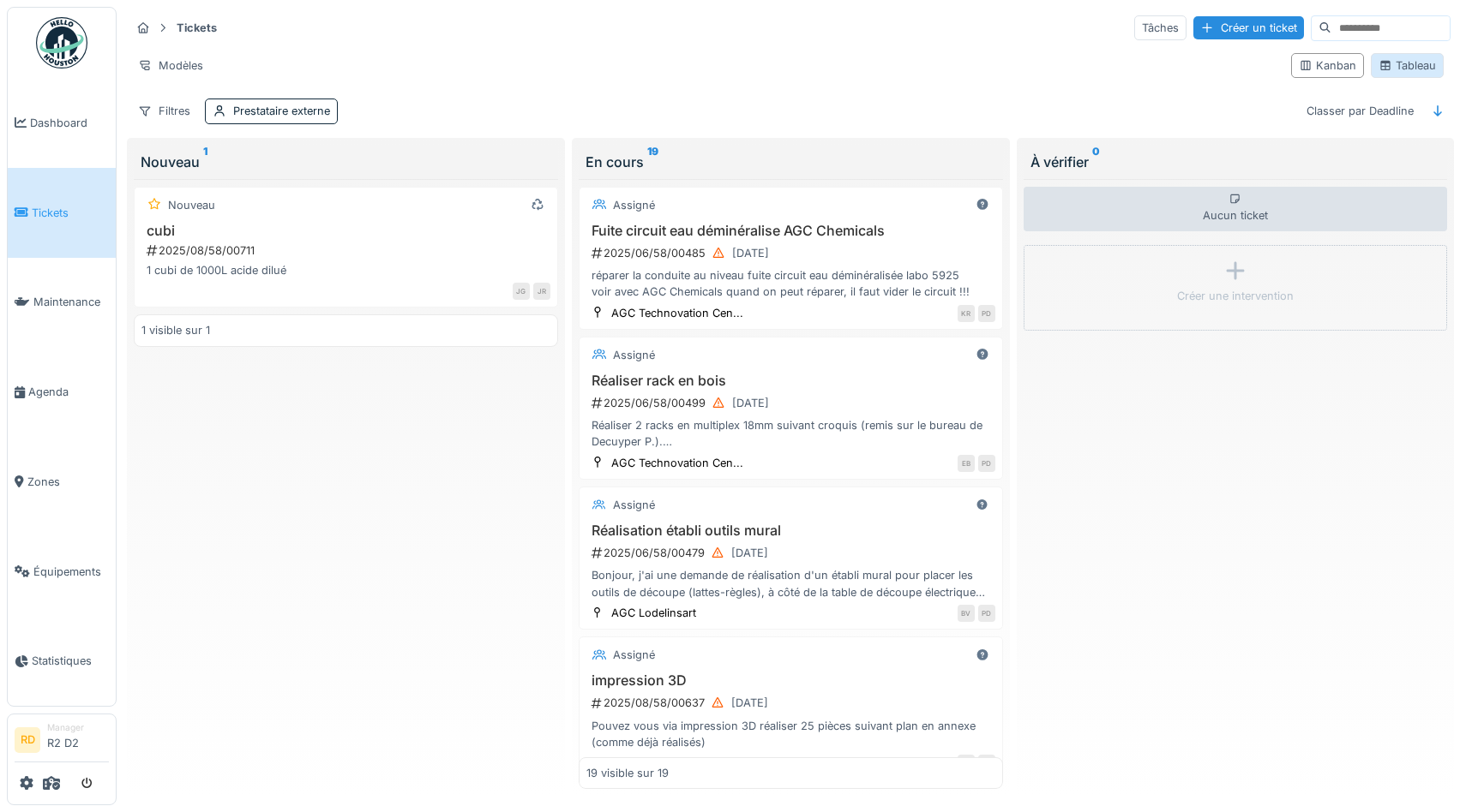
click at [1427, 72] on div "Tableau" at bounding box center [1407, 65] width 57 height 17
